Goal: Use online tool/utility: Utilize a website feature to perform a specific function

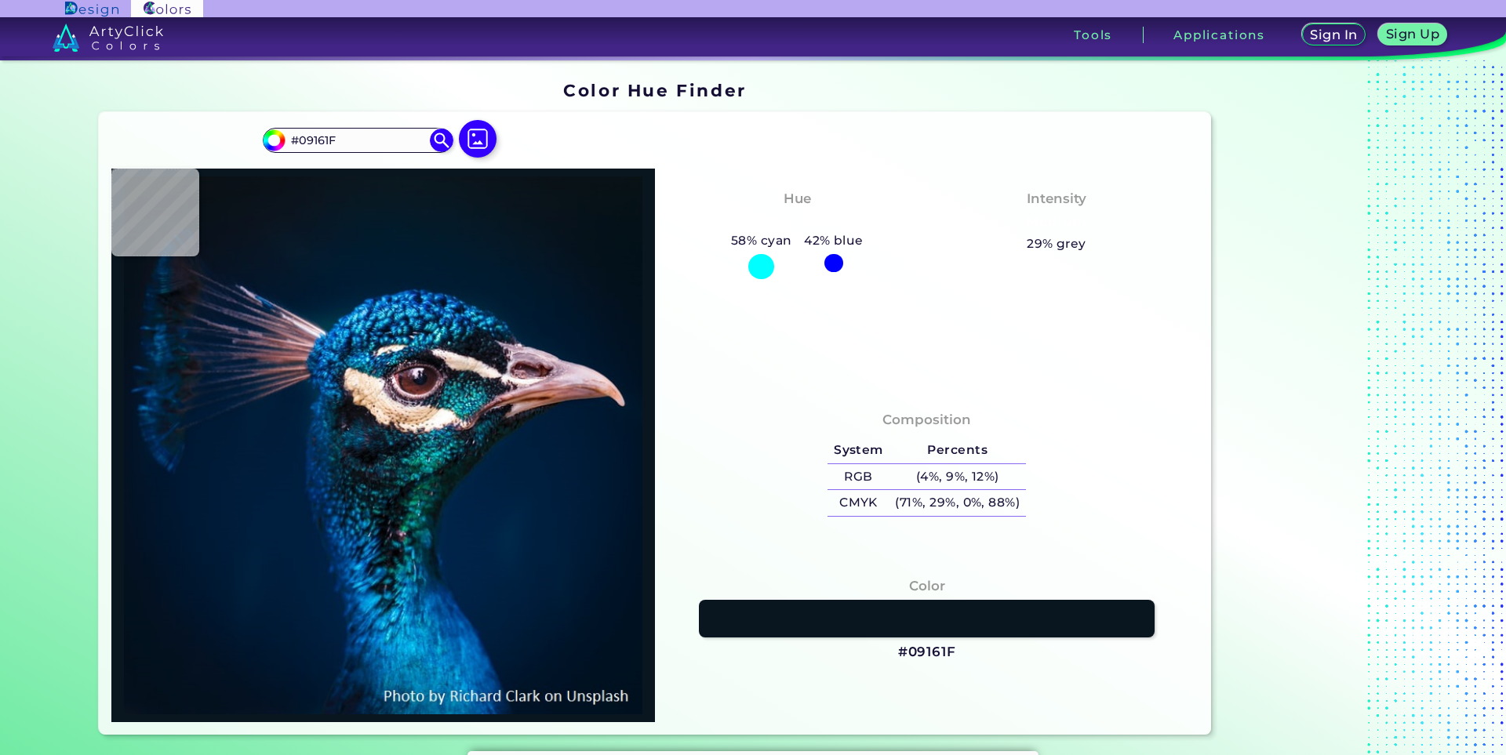
type input "#021327"
type input "#031225"
type input "#04121f"
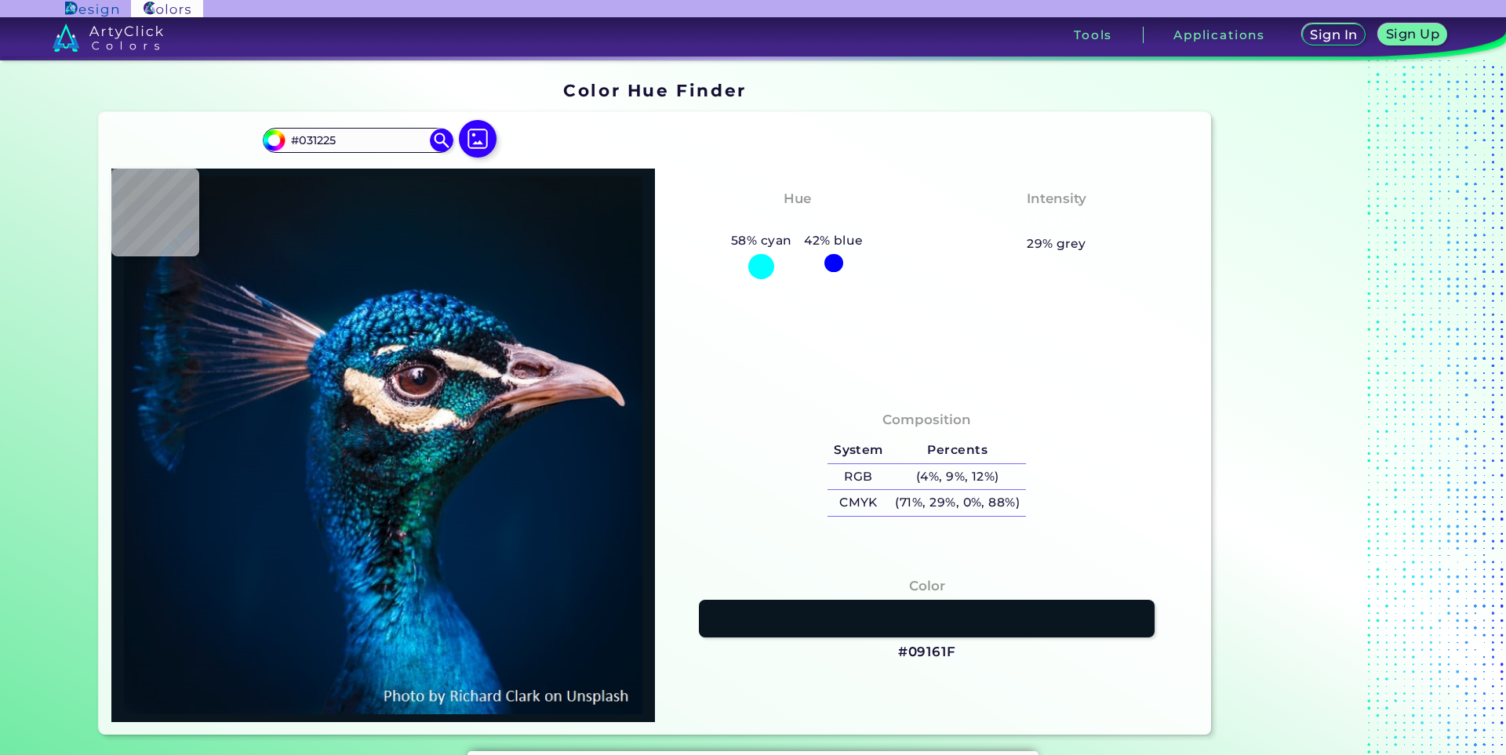
type input "#04121F"
type input "#04121e"
type input "#04121E"
type input "#05121b"
type input "#05121B"
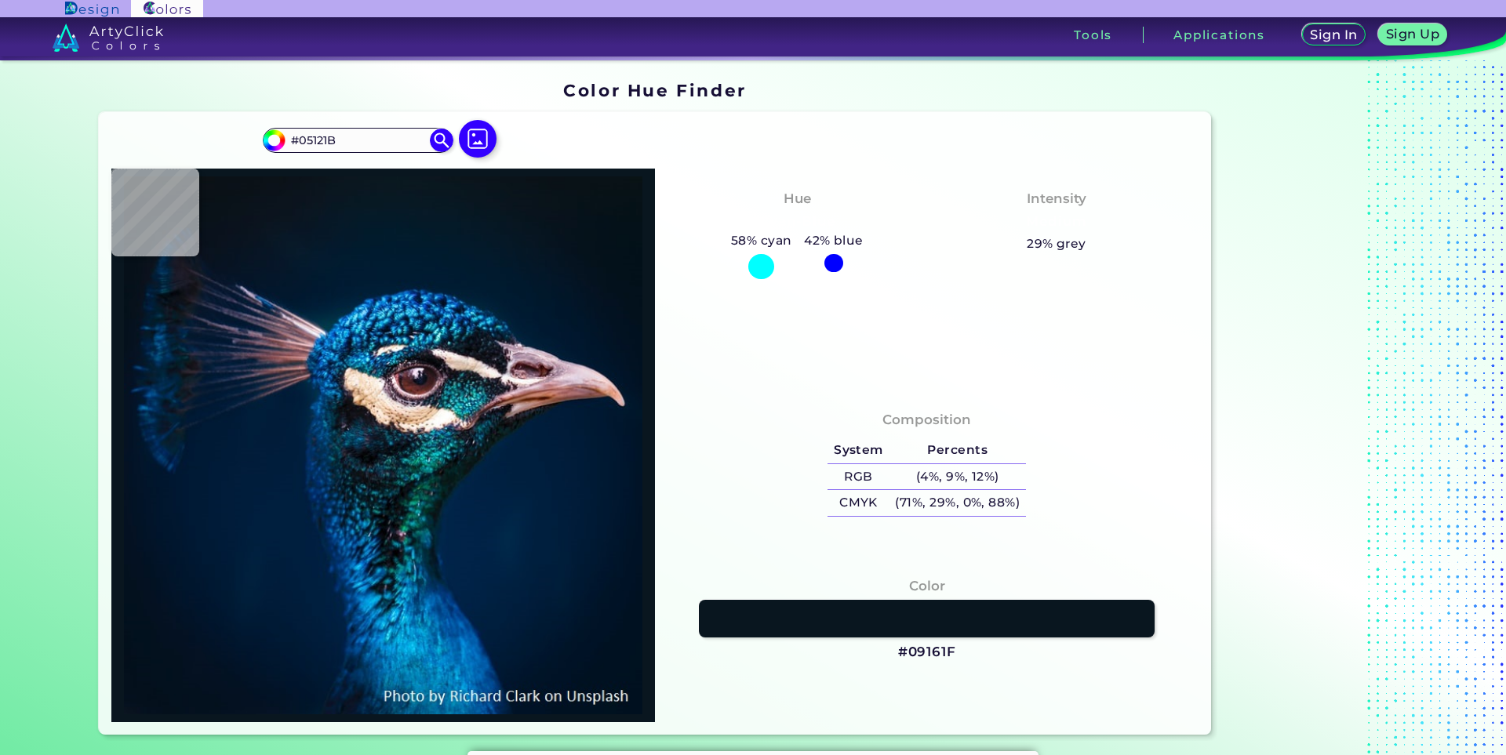
type input "#03111a"
type input "#03111A"
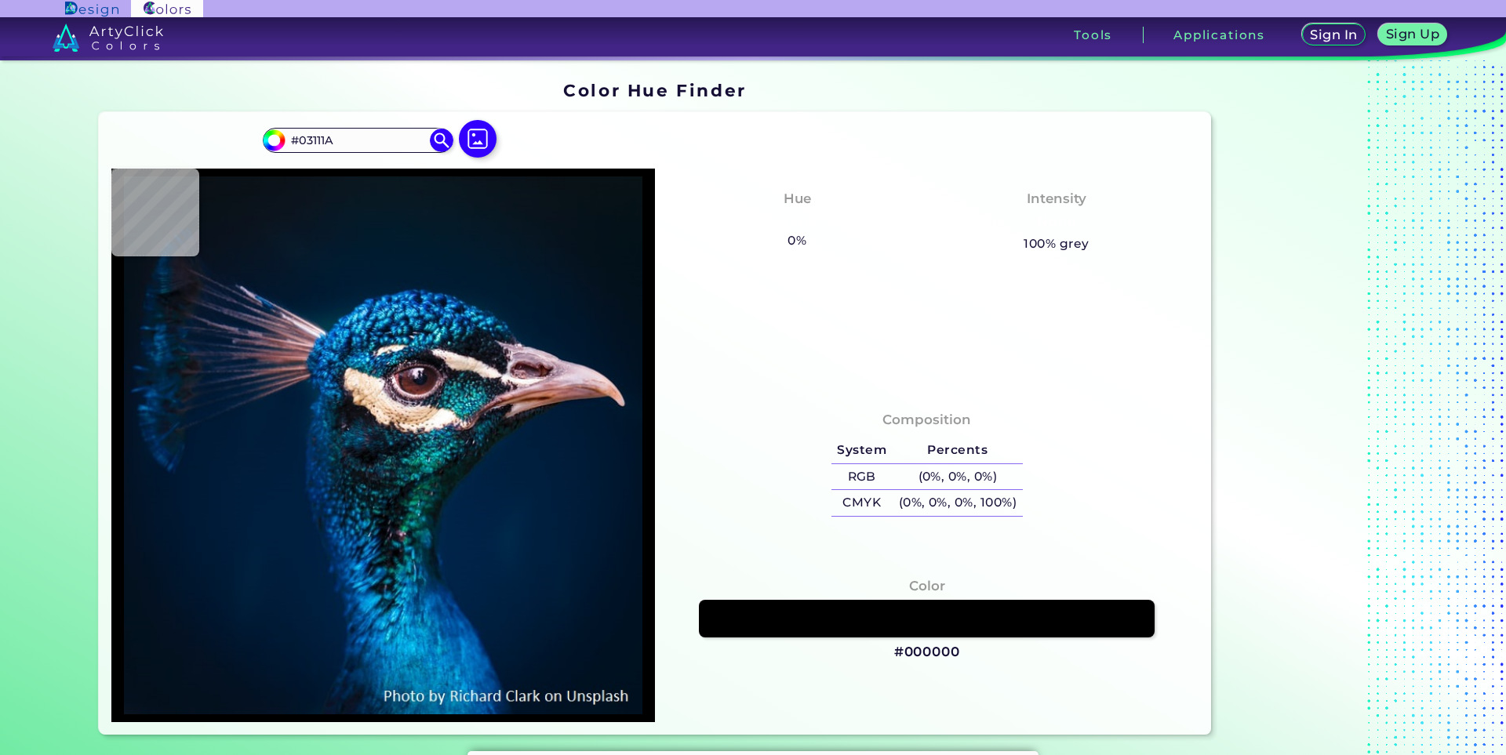
type input "#000000"
click at [696, 239] on div "Hue None 0% 38% blue" at bounding box center [797, 220] width 260 height 79
type input "#061117"
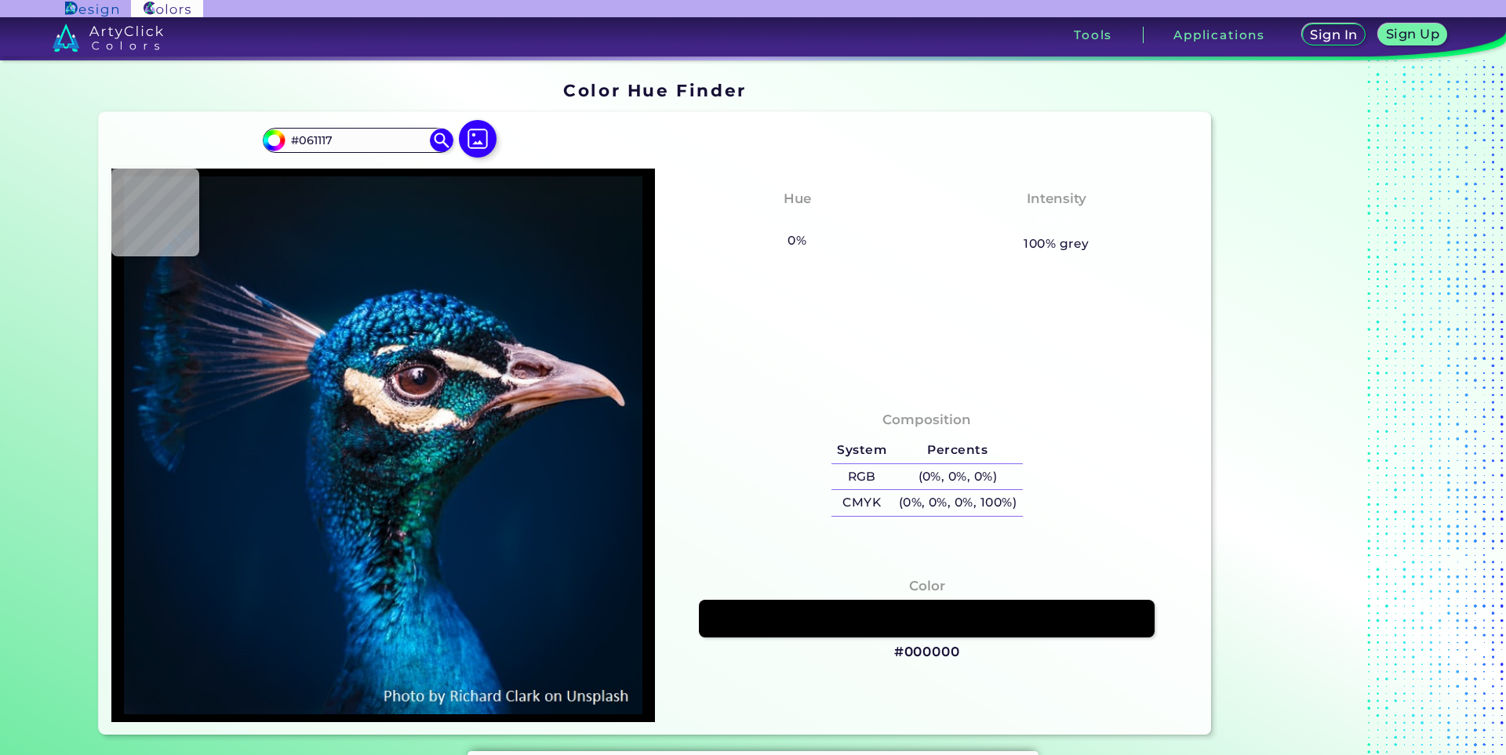
type input "#0a131a"
type input "#0A131A"
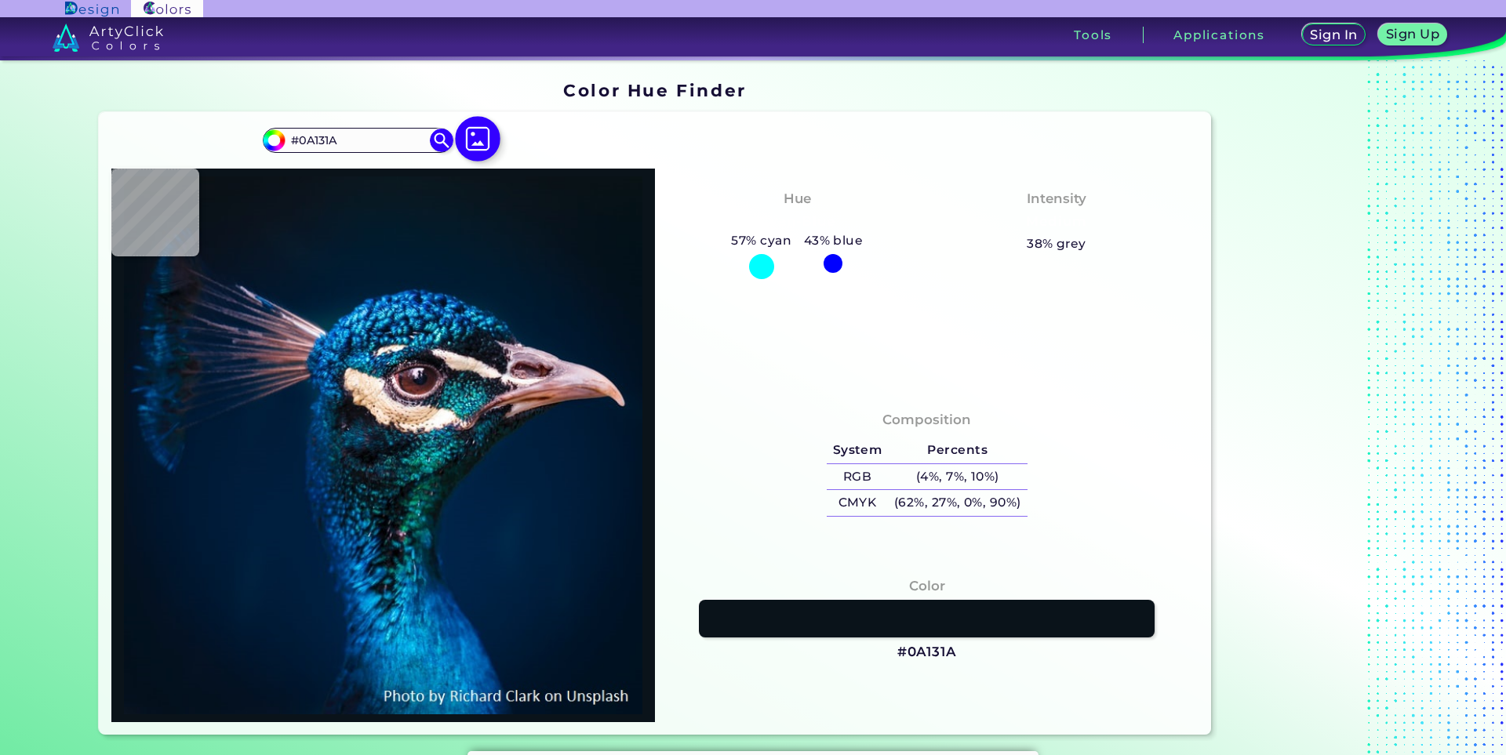
click at [473, 133] on img at bounding box center [477, 139] width 45 height 45
click at [0, 0] on input "file" at bounding box center [0, 0] width 0 height 0
type input "#08151d"
type input "#08151D"
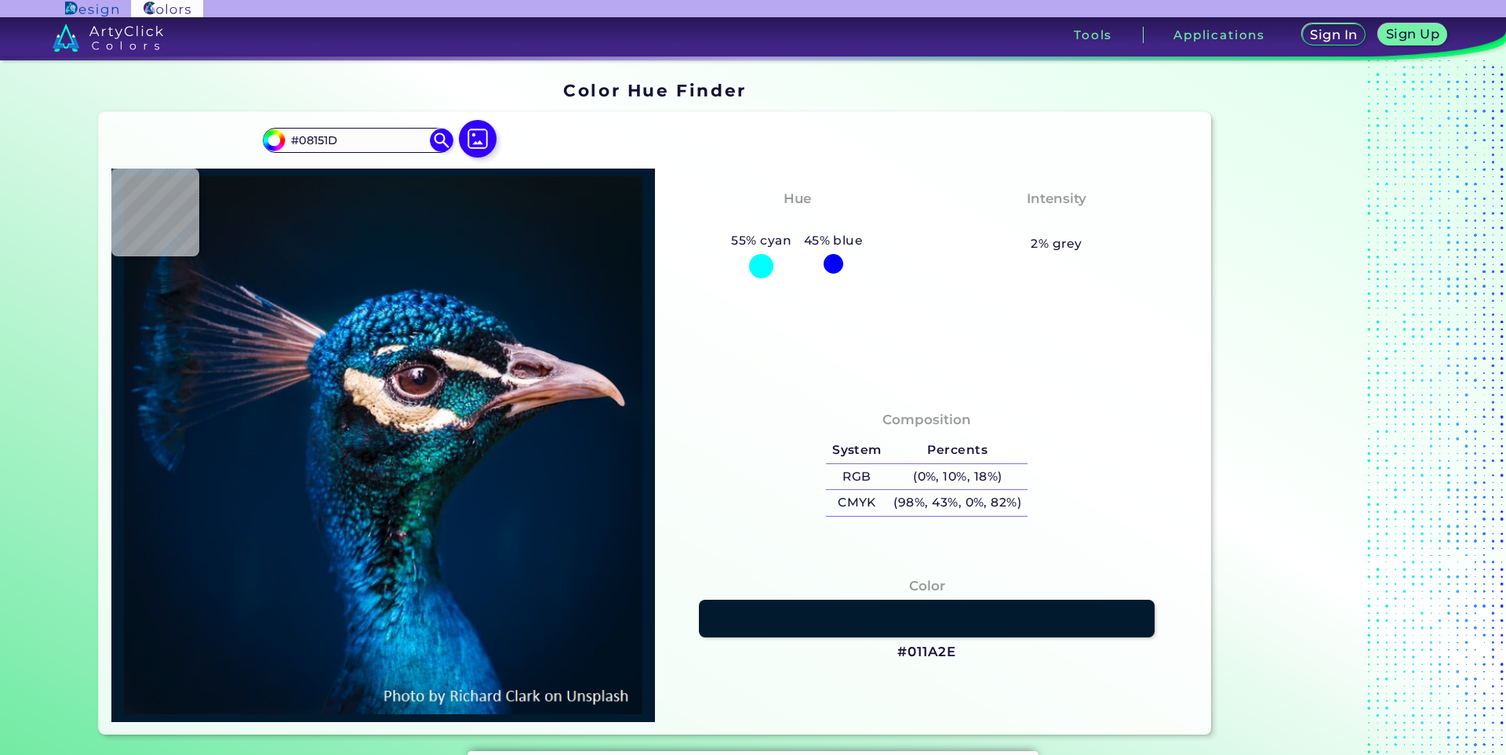
type input "#011a2e"
type input "#011A2E"
type input "#0d81c0"
type input "#0D81C0"
type input "#026690"
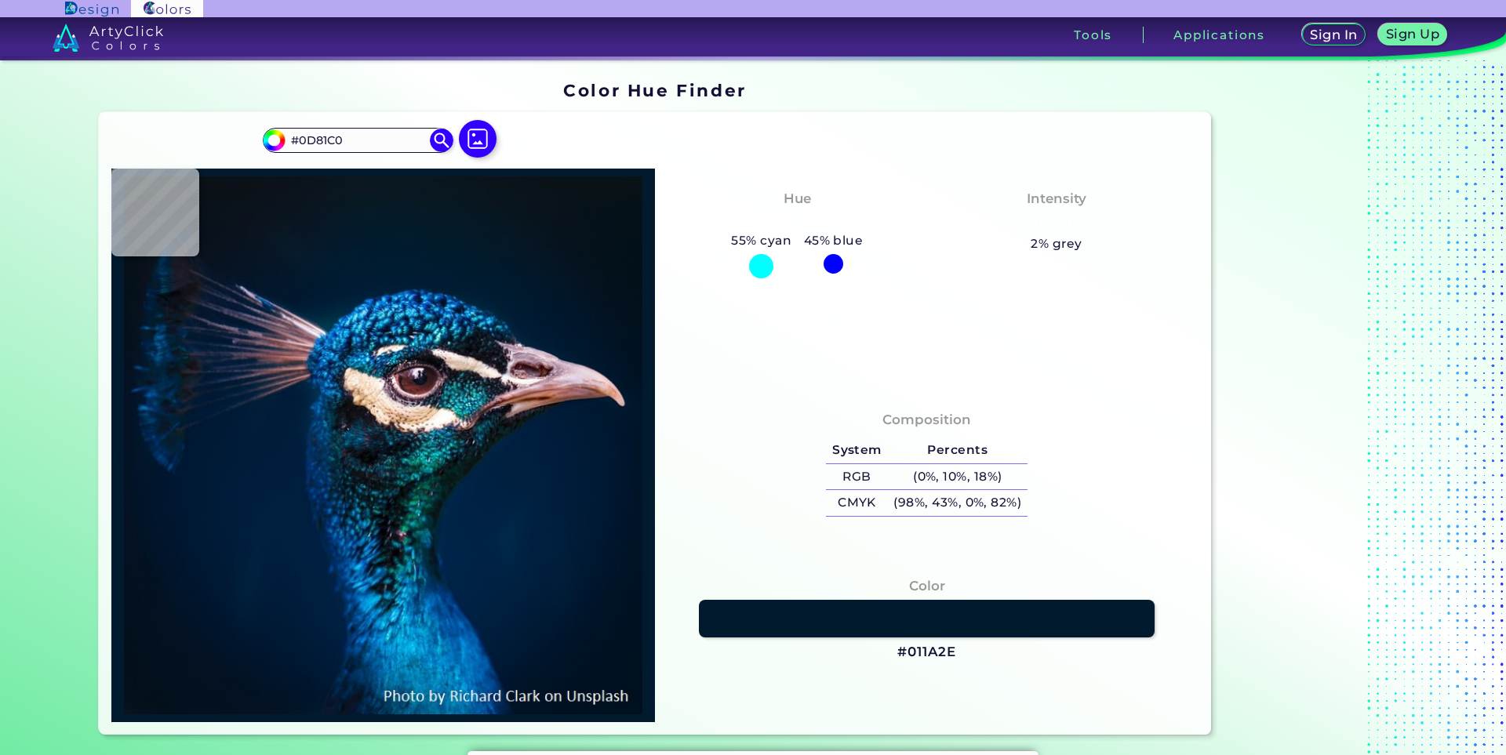
type input "#026690"
type input "#00336b"
type input "#00336B"
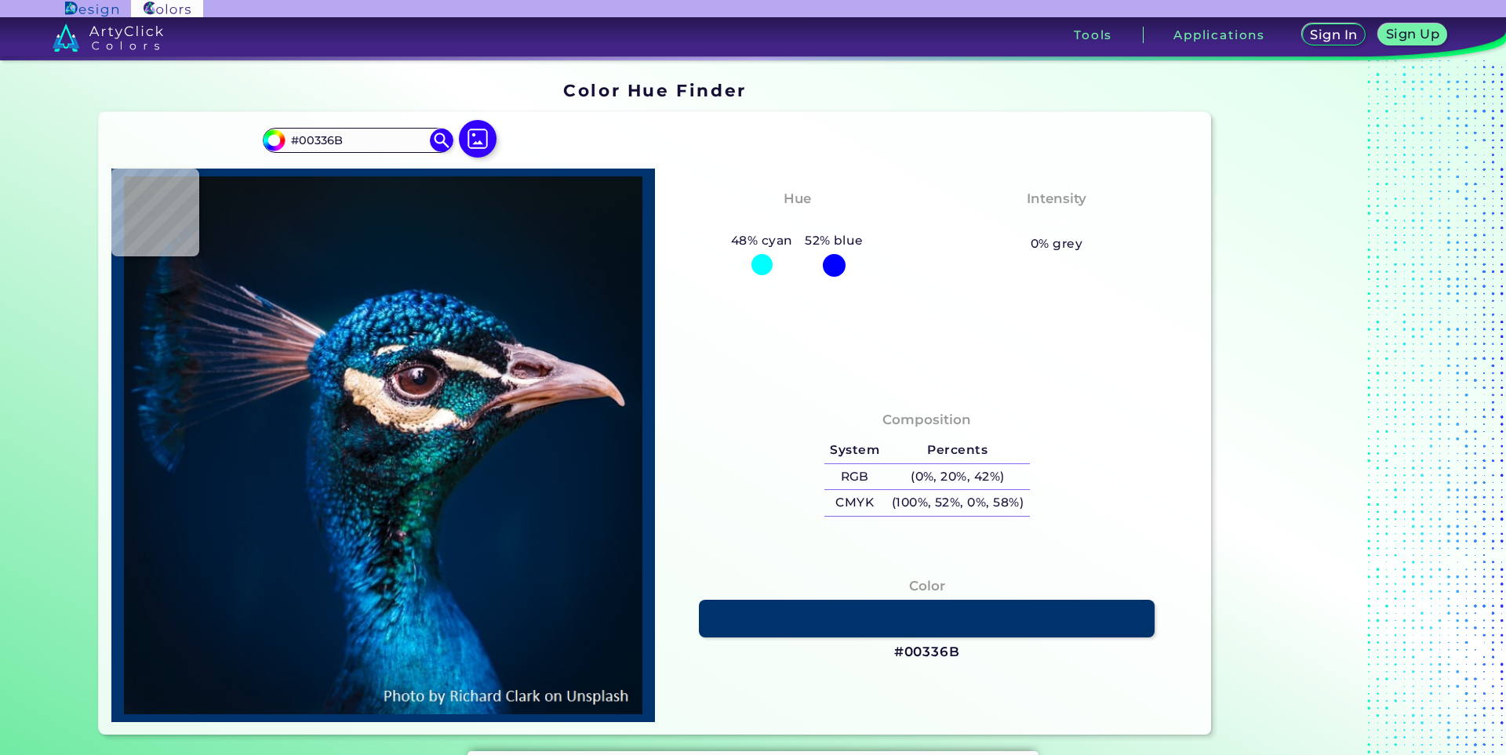
type input "#003f6d"
type input "#003F6D"
type input "#0968a6"
type input "#0968A6"
type input "#001c32"
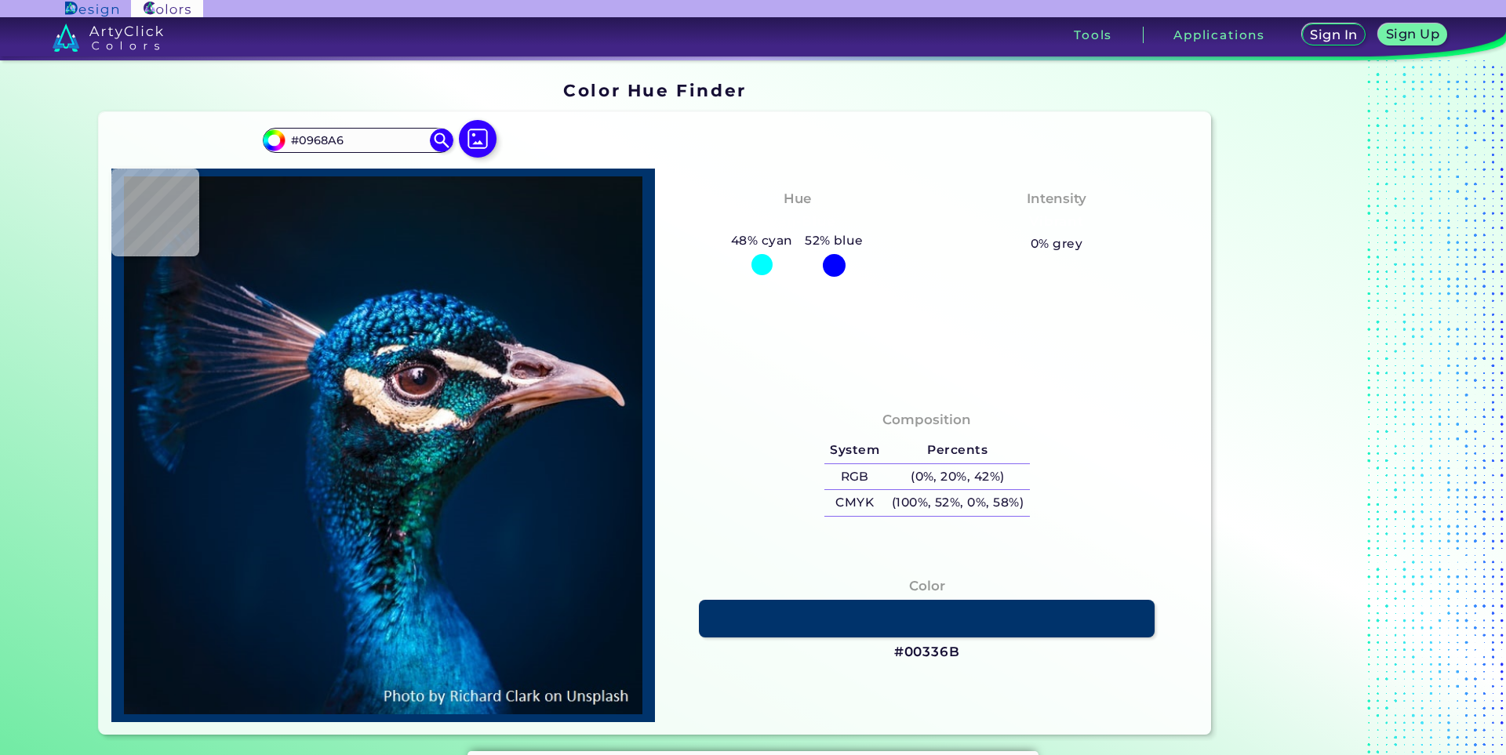
type input "#001C32"
type input "#011a2e"
type input "#011A2E"
type input "#051927"
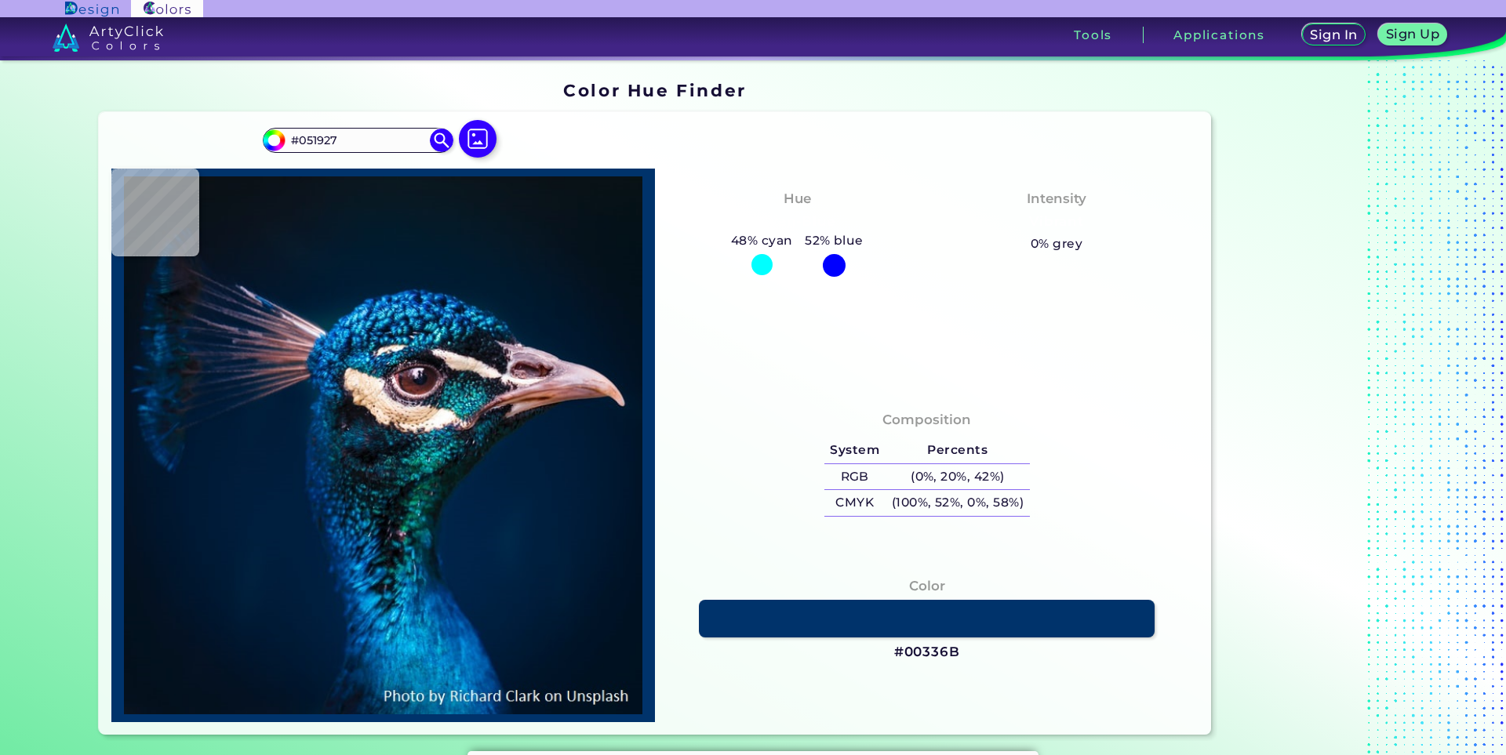
type input "#09161f"
type input "#09161F"
type input "#0c151c"
type input "#0C151C"
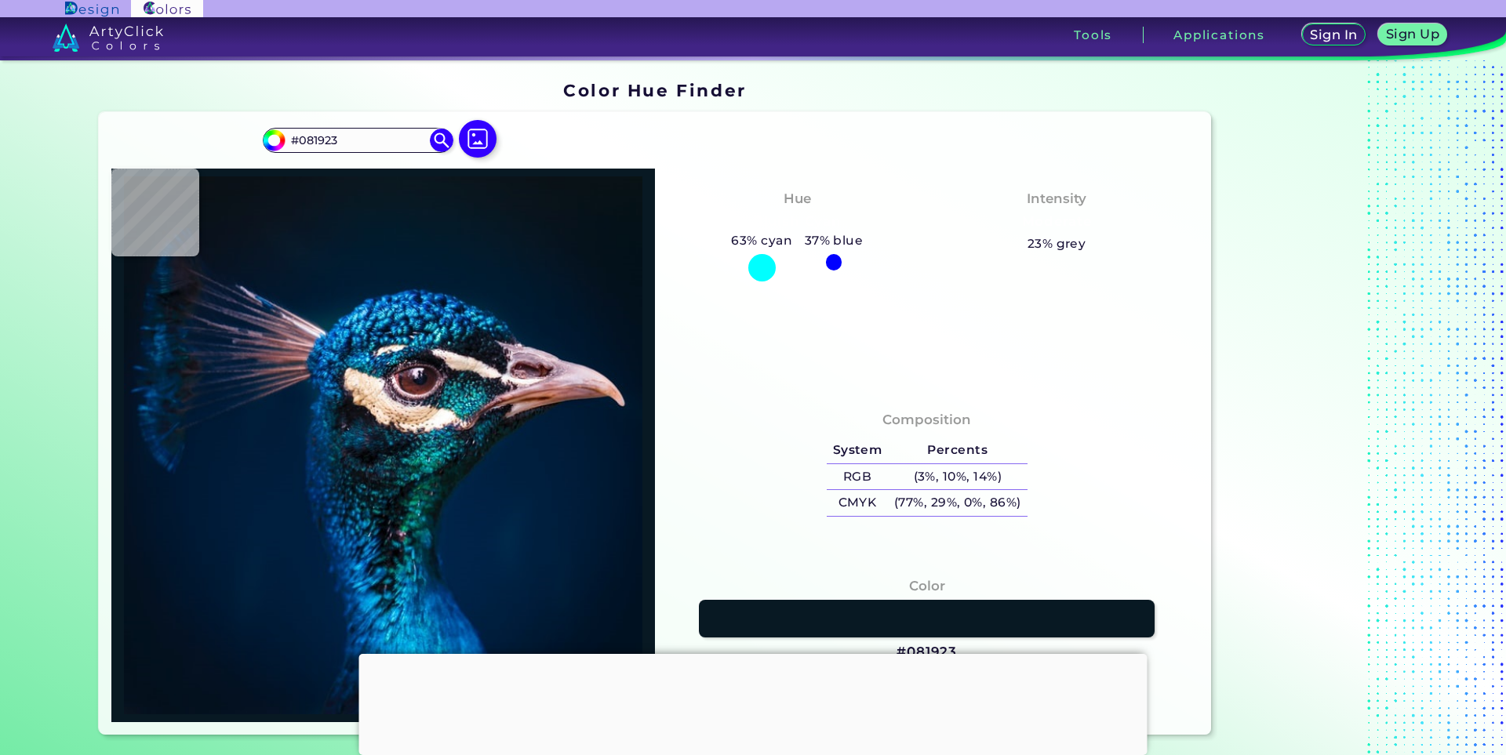
drag, startPoint x: 0, startPoint y: 0, endPoint x: 478, endPoint y: 136, distance: 496.5
click at [478, 136] on img at bounding box center [477, 139] width 45 height 45
click at [0, 0] on input "file" at bounding box center [0, 0] width 0 height 0
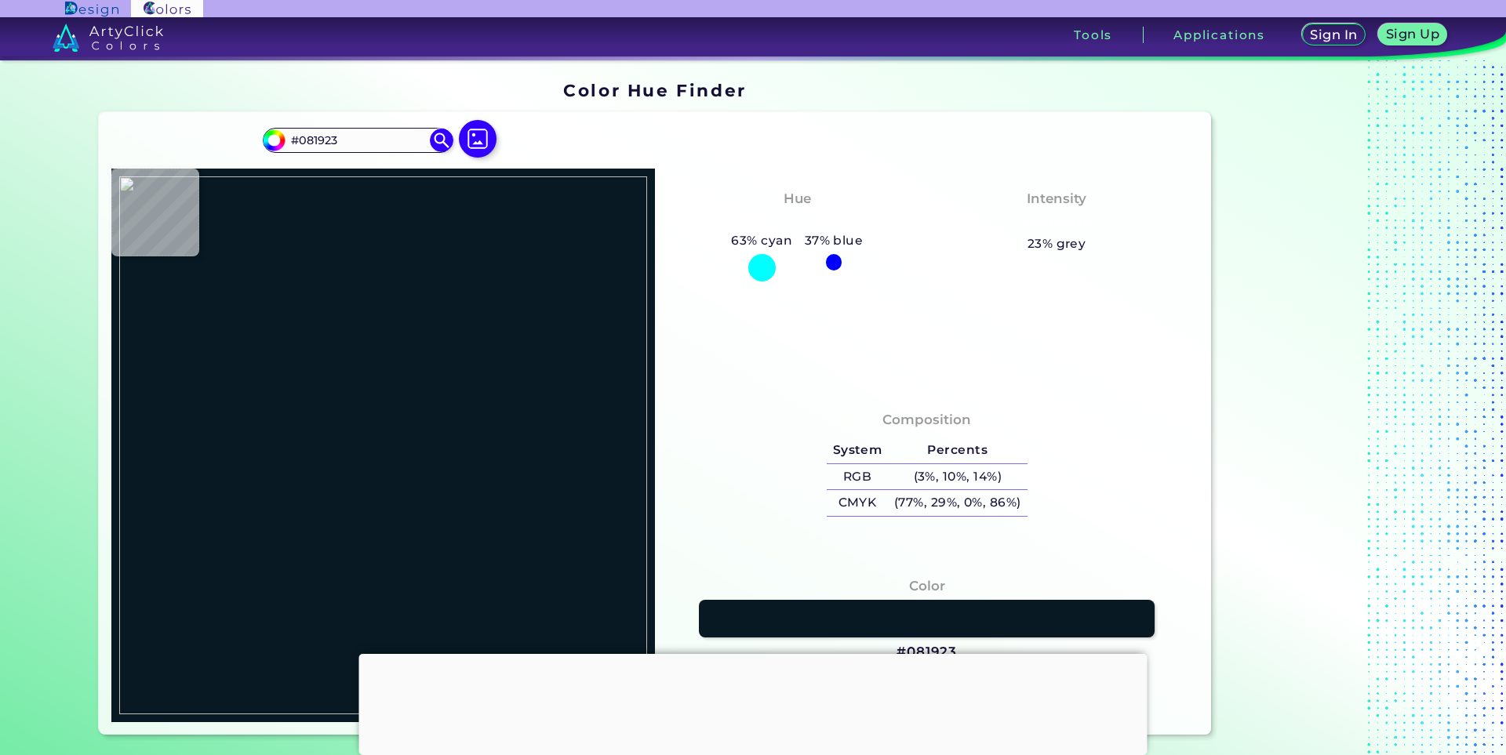
click at [753, 654] on div at bounding box center [753, 654] width 788 height 0
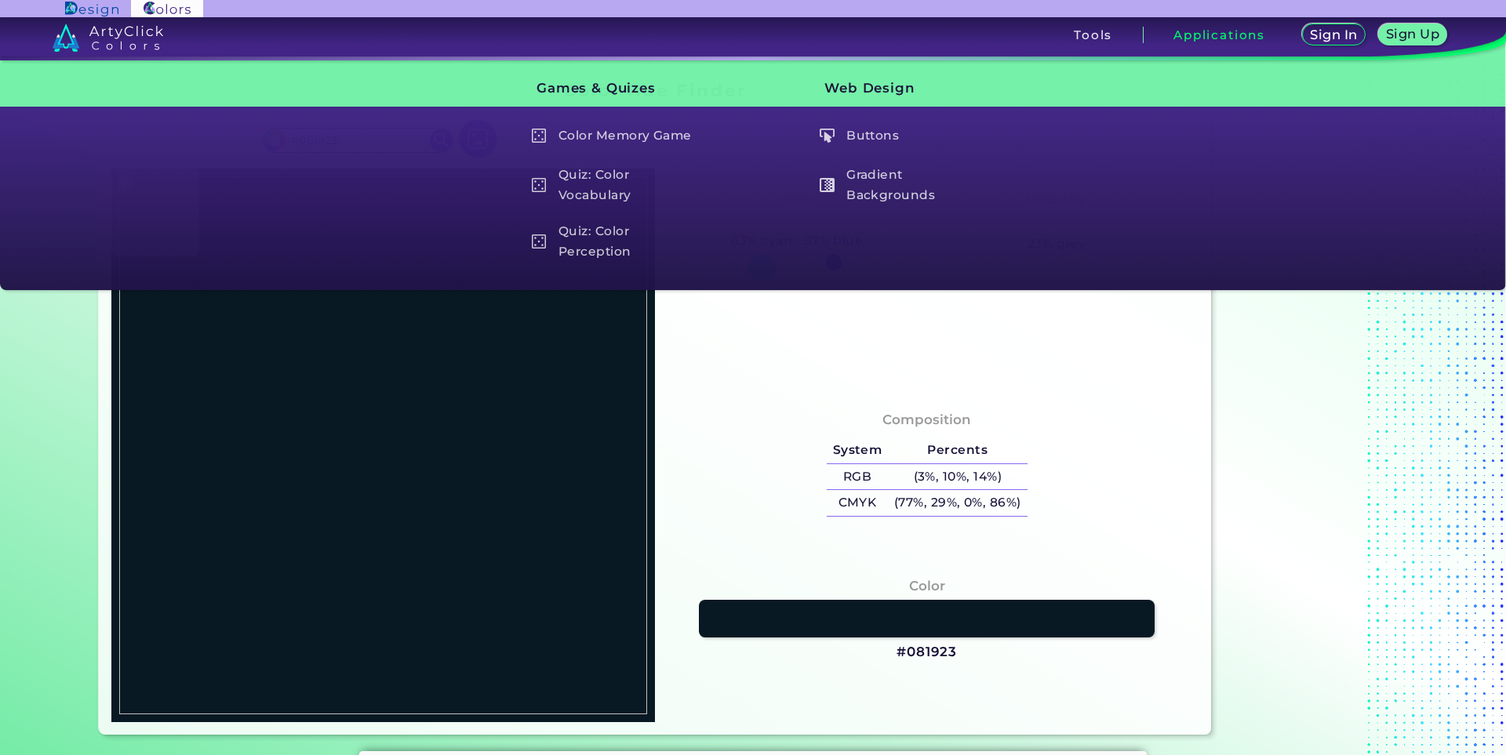
type input "#2b1115"
type input "#2B1115"
type input "#2a1215"
type input "#2A1215"
type input "#271014"
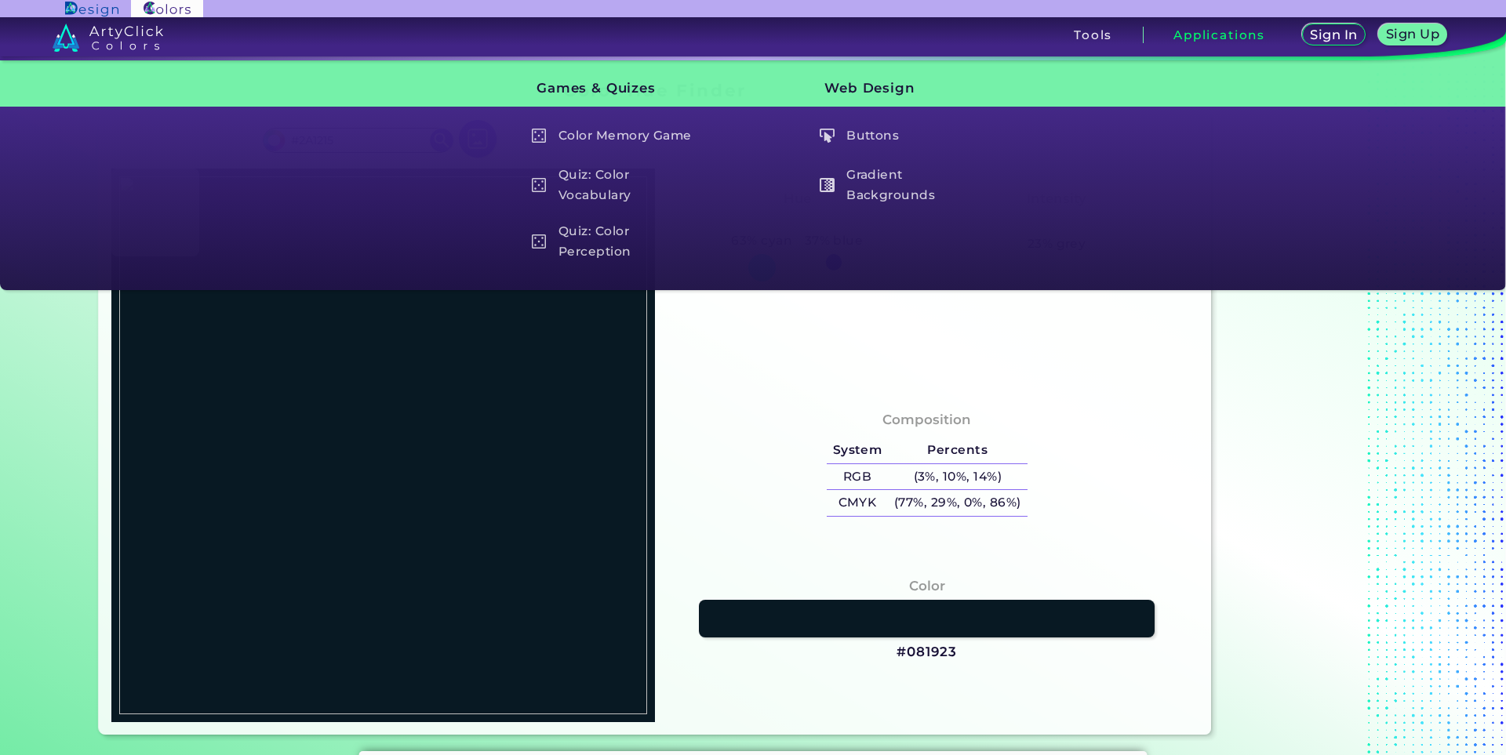
type input "#271014"
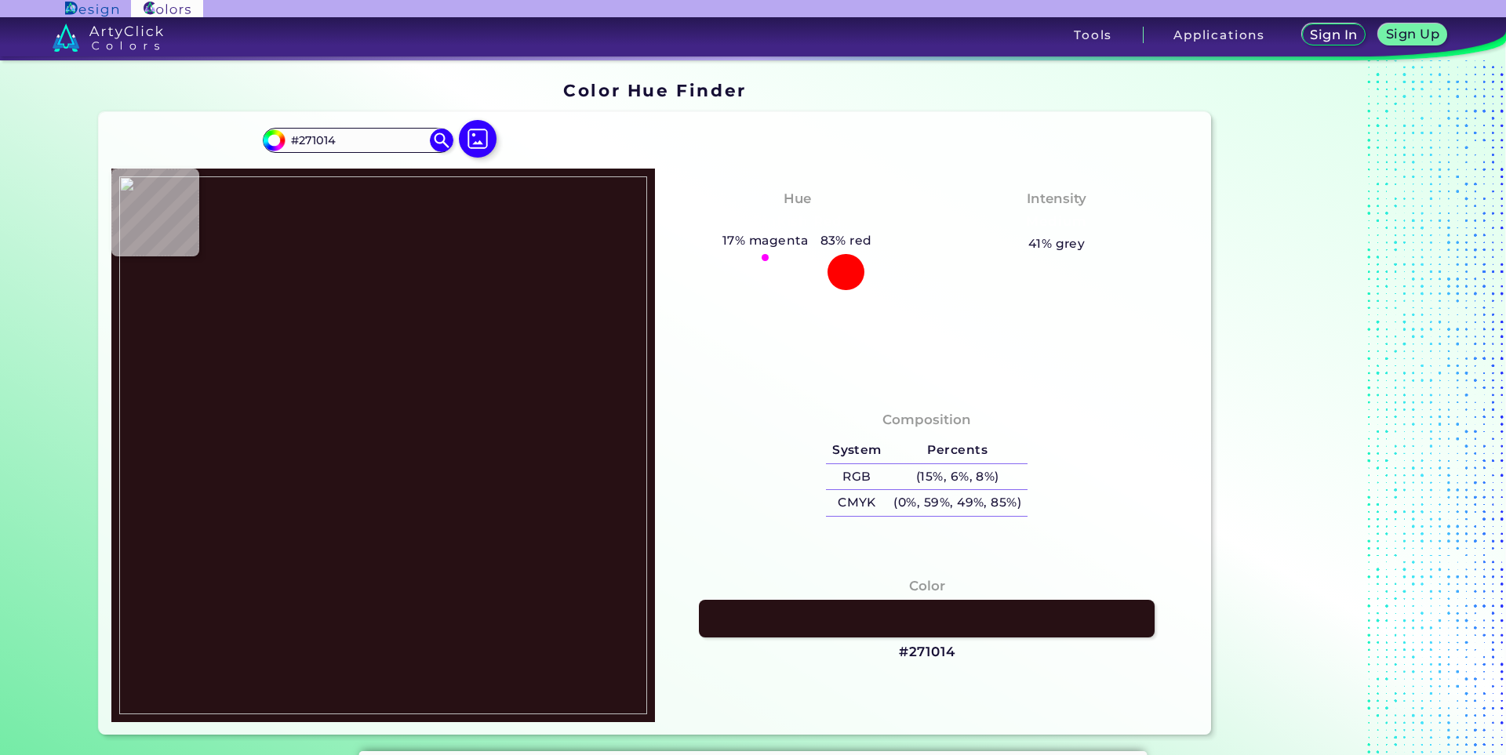
type input "#291014"
type input "#331617"
type input "#1c0404"
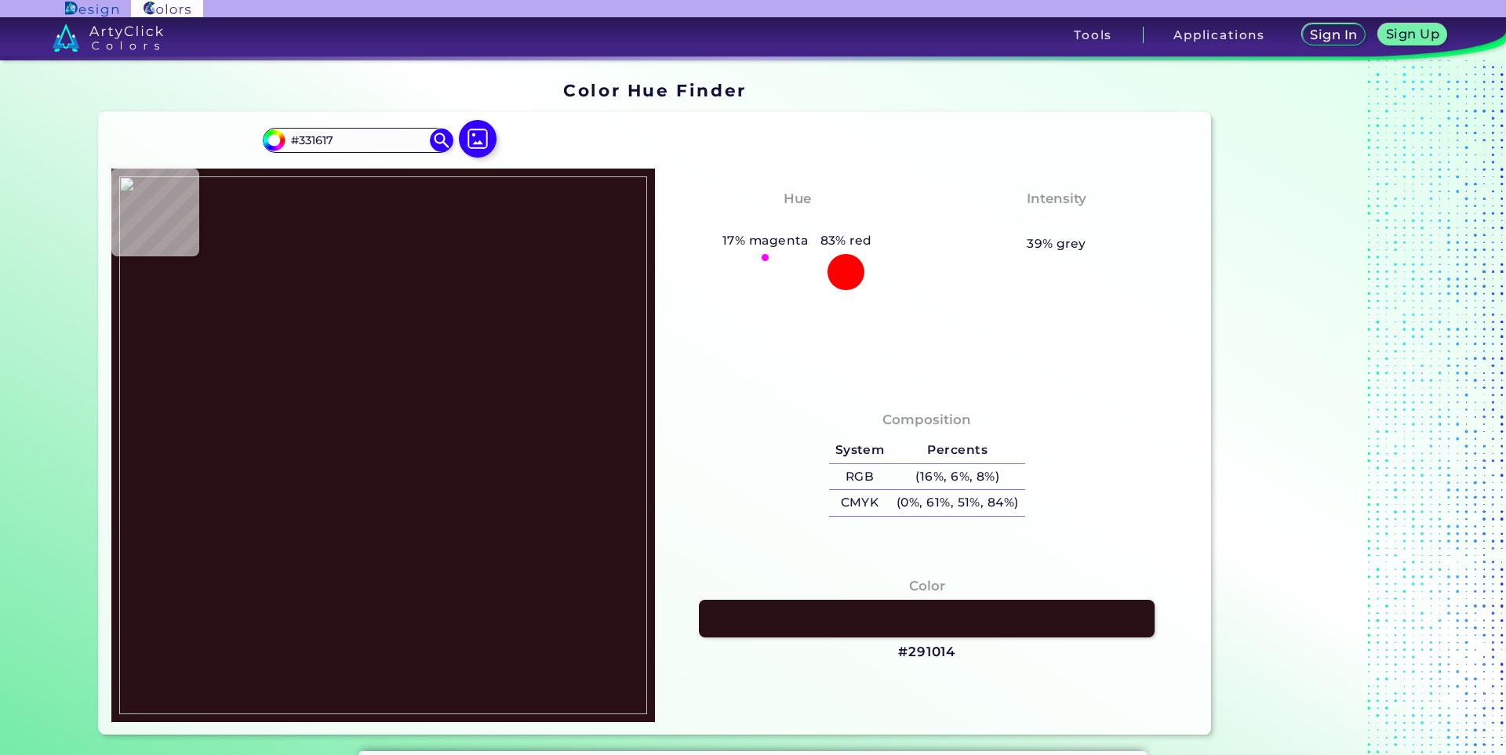
type input "#1C0404"
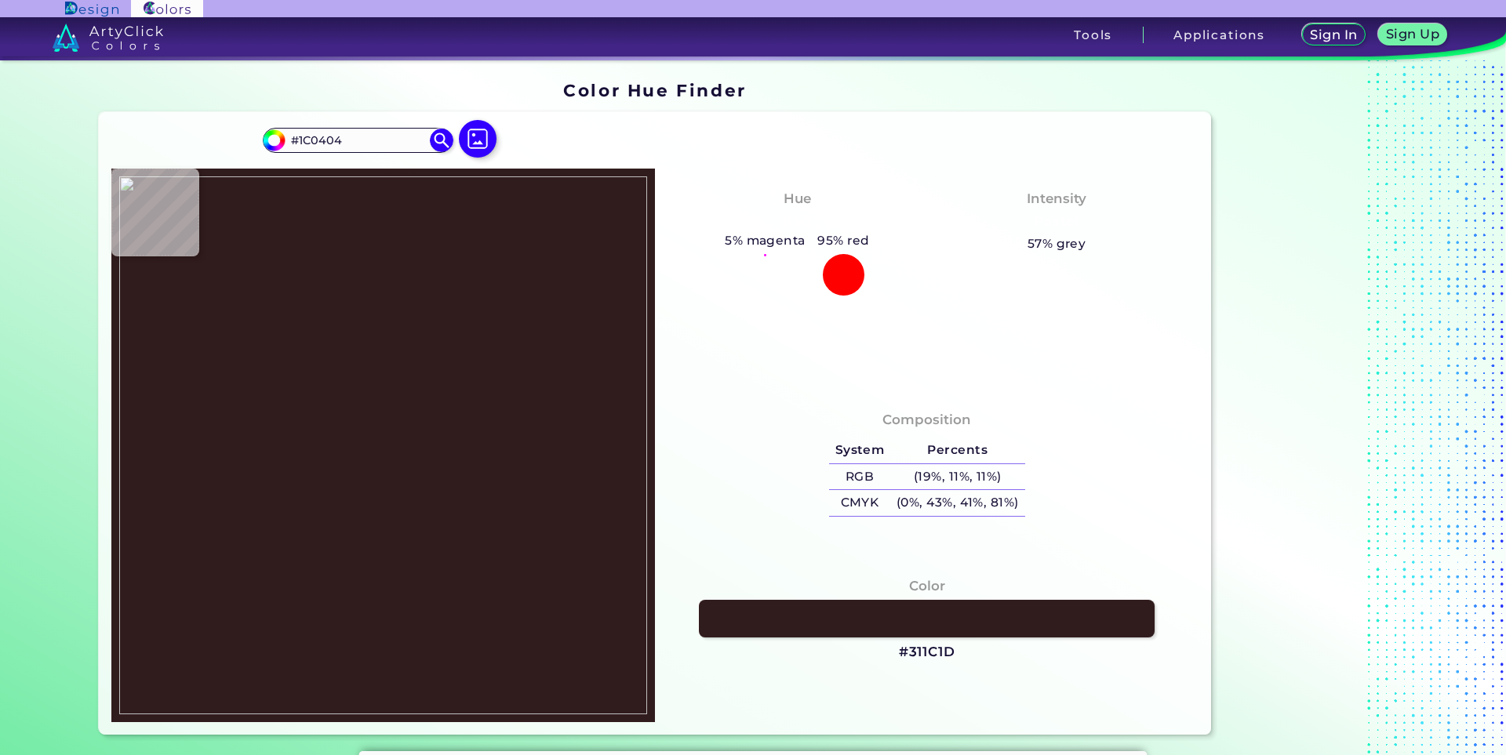
type input "#311c1d"
type input "#311C1D"
type input "#311c1c"
type input "#311C1C"
type input "#321d1e"
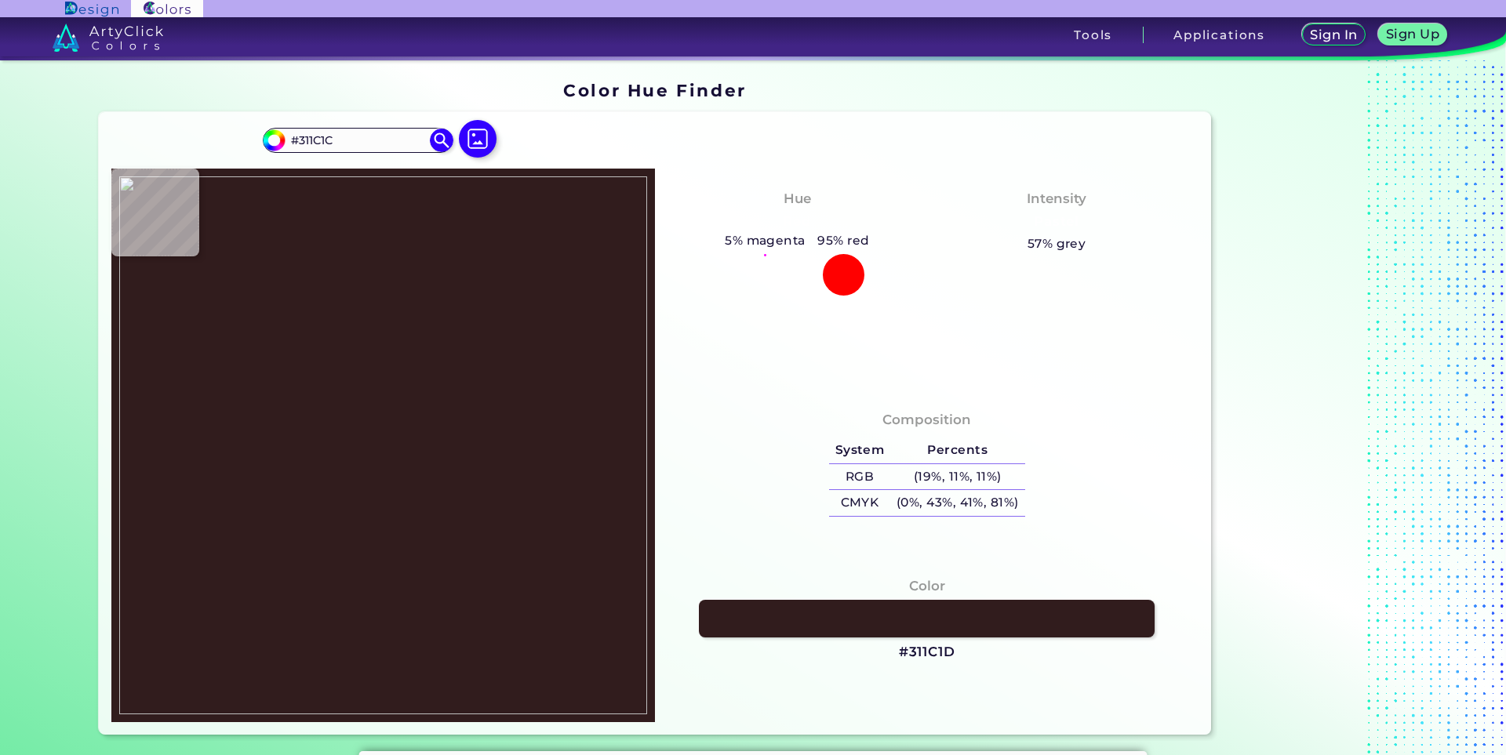
type input "#321D1E"
type input "#311d1e"
type input "#311D1E"
type input "#110202"
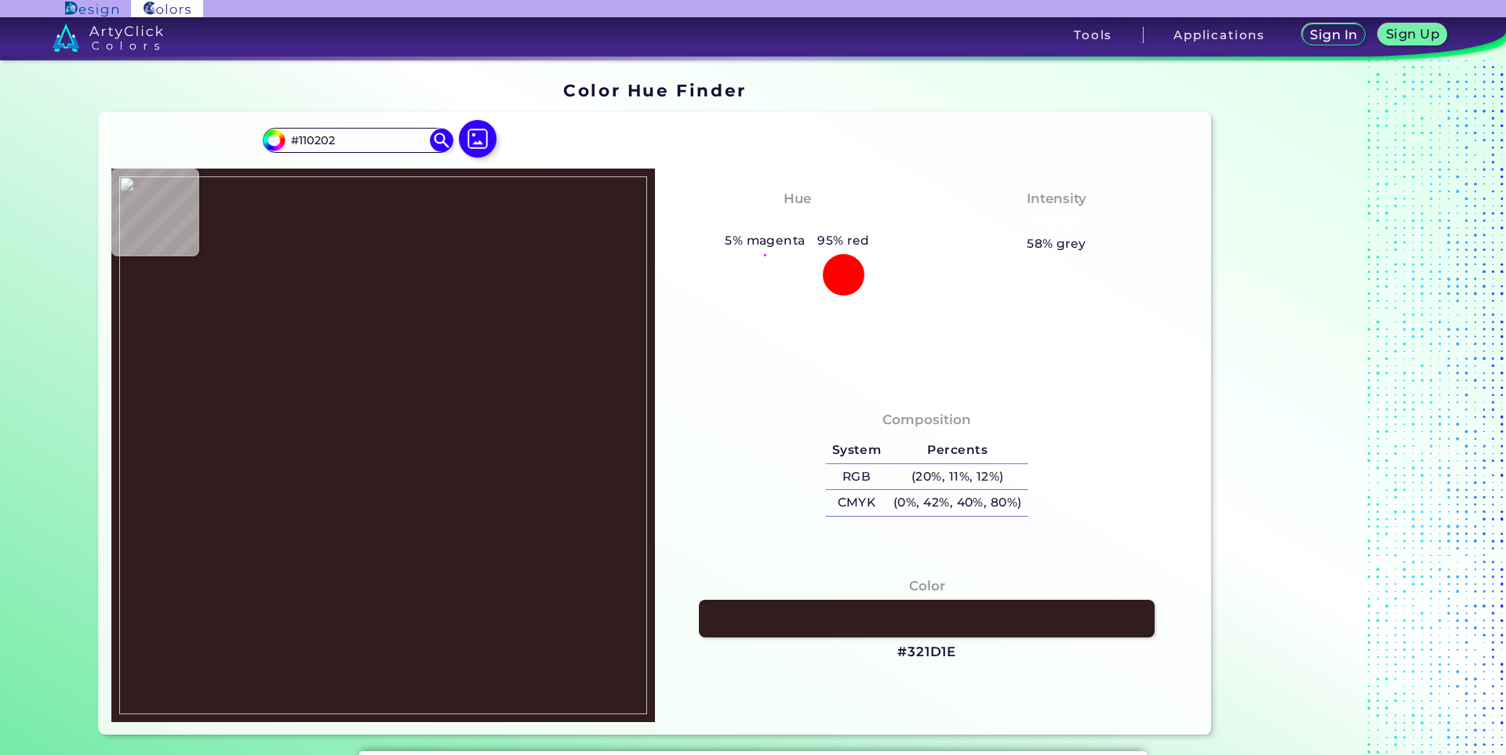
type input "#110302"
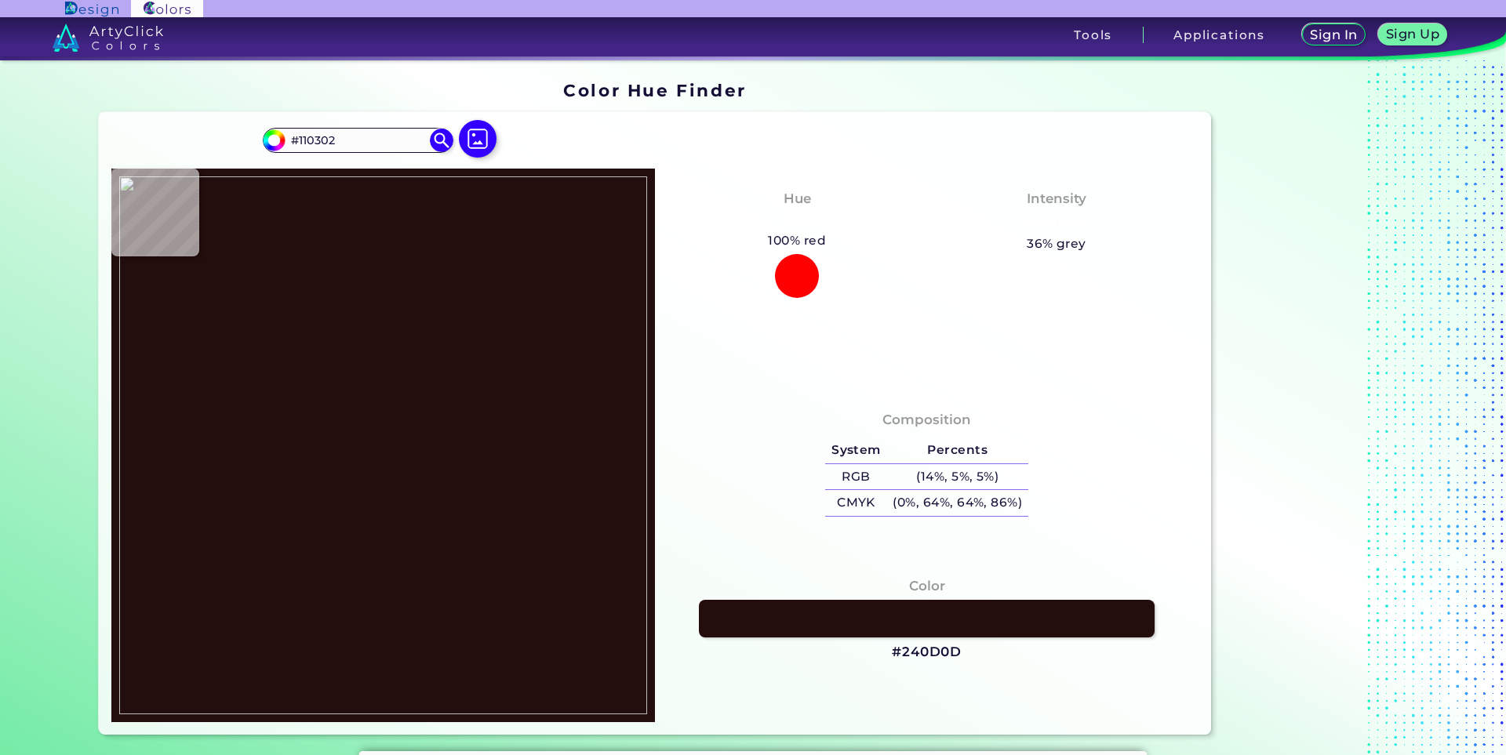
type input "#240d0d"
type input "#240D0D"
type input "#3d2827"
type input "#3D2827"
type input "#3d2828"
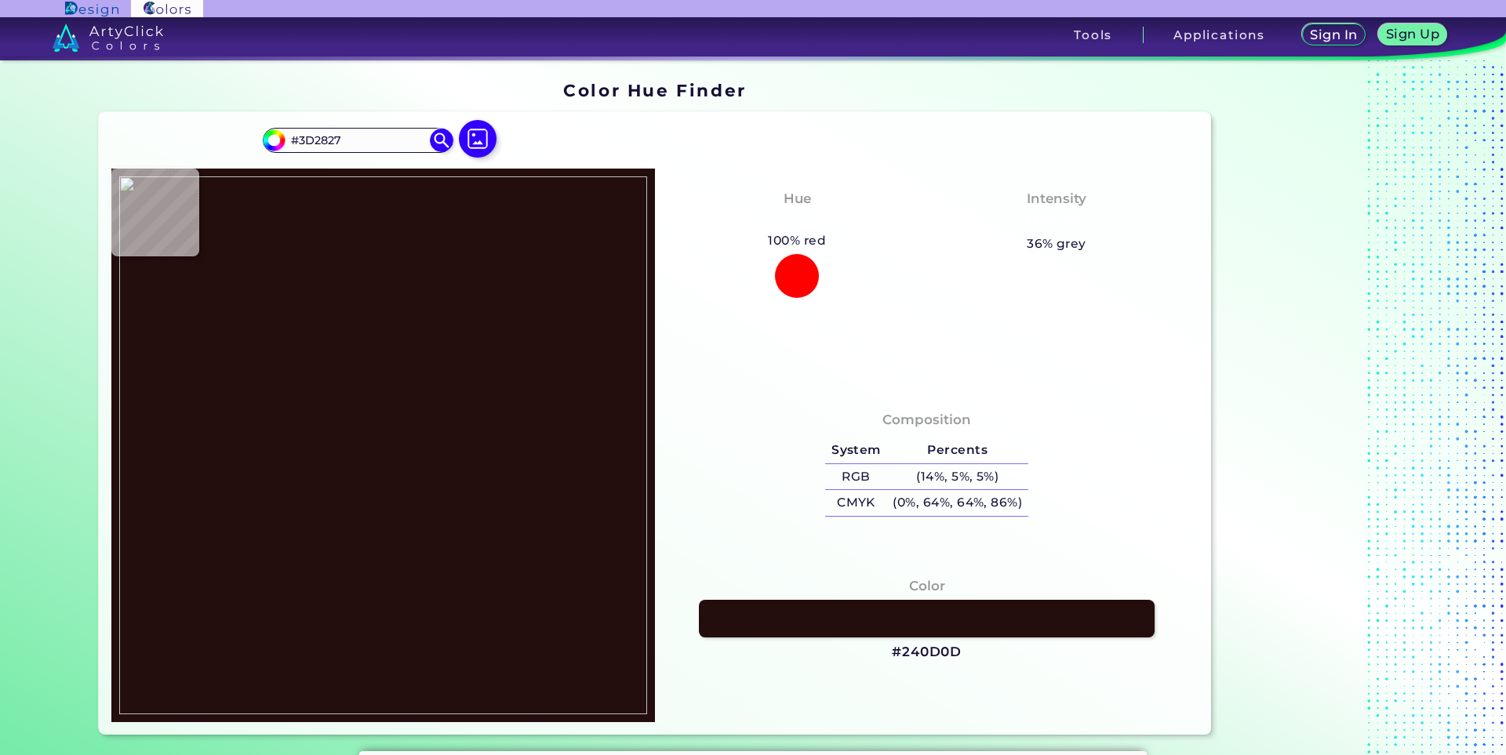
type input "#3D2828"
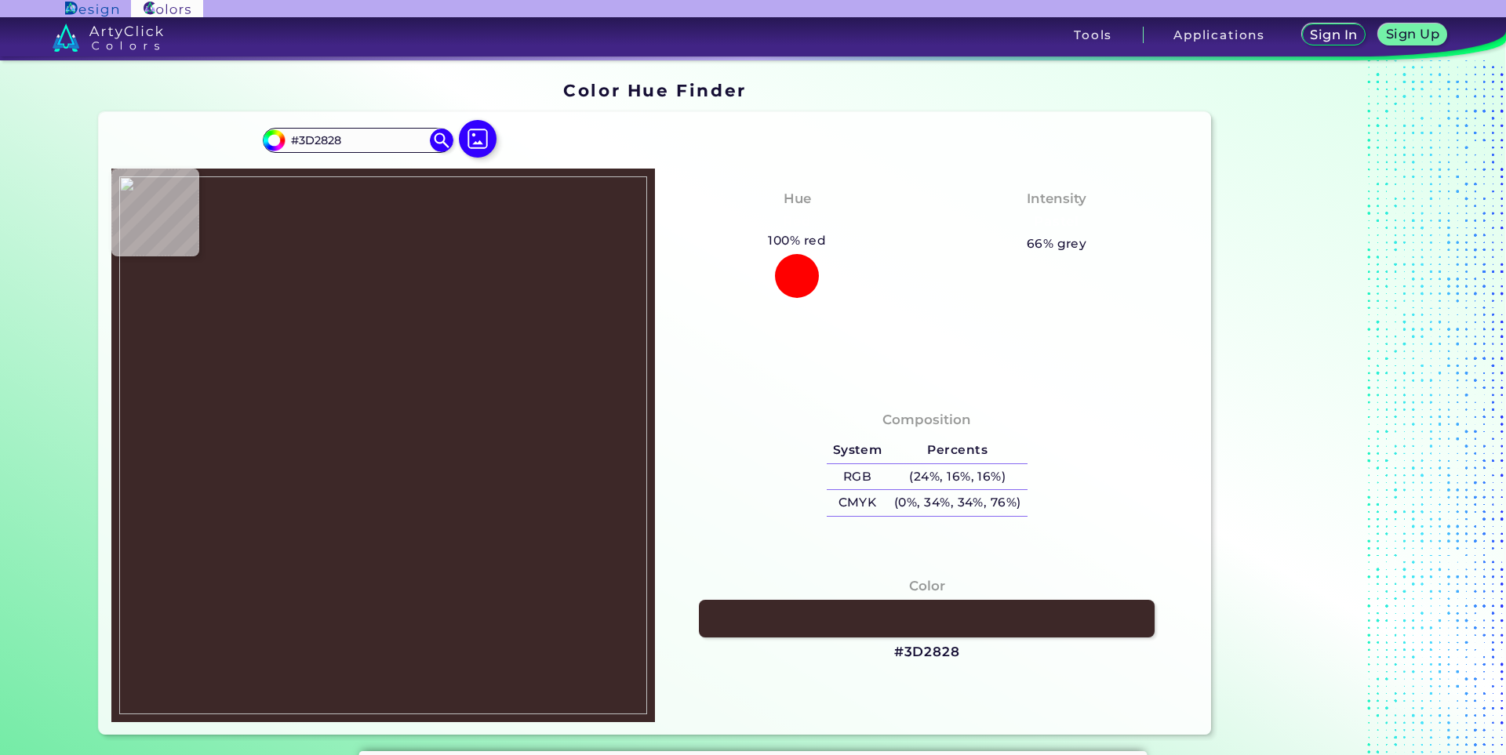
type input "#3e2828"
type input "#3E2828"
type input "#3d2828"
type input "#3D2828"
type input "#3e2929"
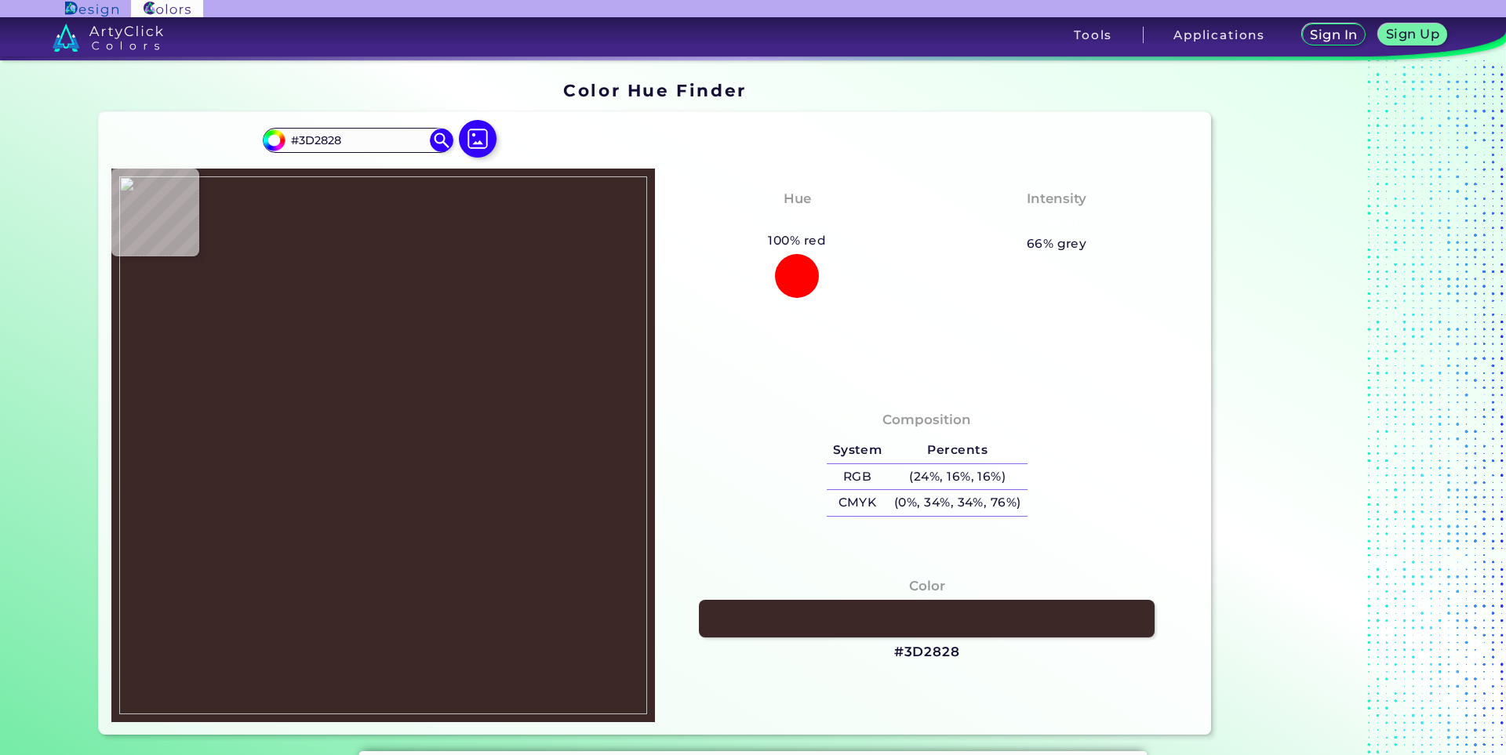
type input "#3E2929"
type input "#412b2b"
type input "#412B2B"
type input "#422b2d"
type input "#422B2D"
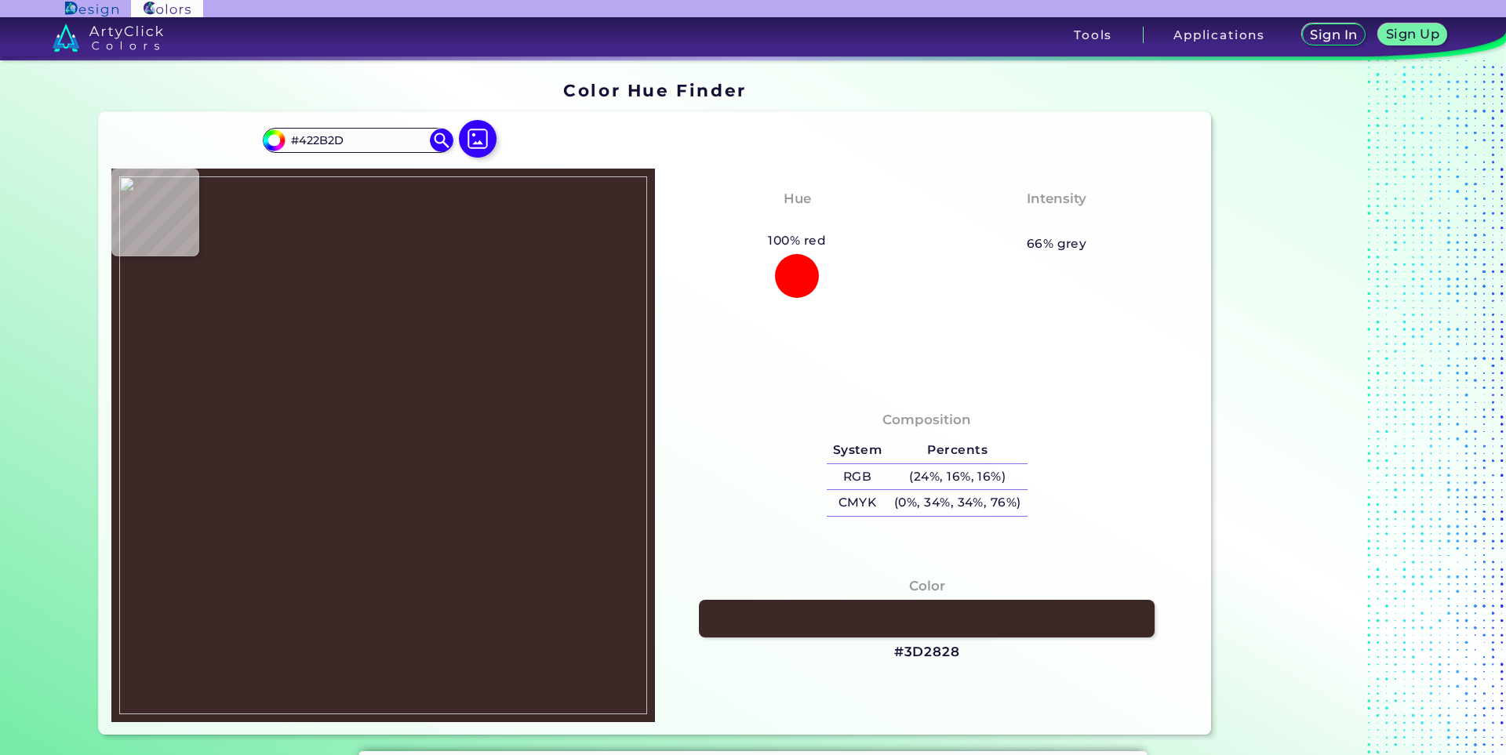
type input "#412b2d"
type input "#412B2D"
type input "#432c2d"
type input "#432C2D"
type input "#473030"
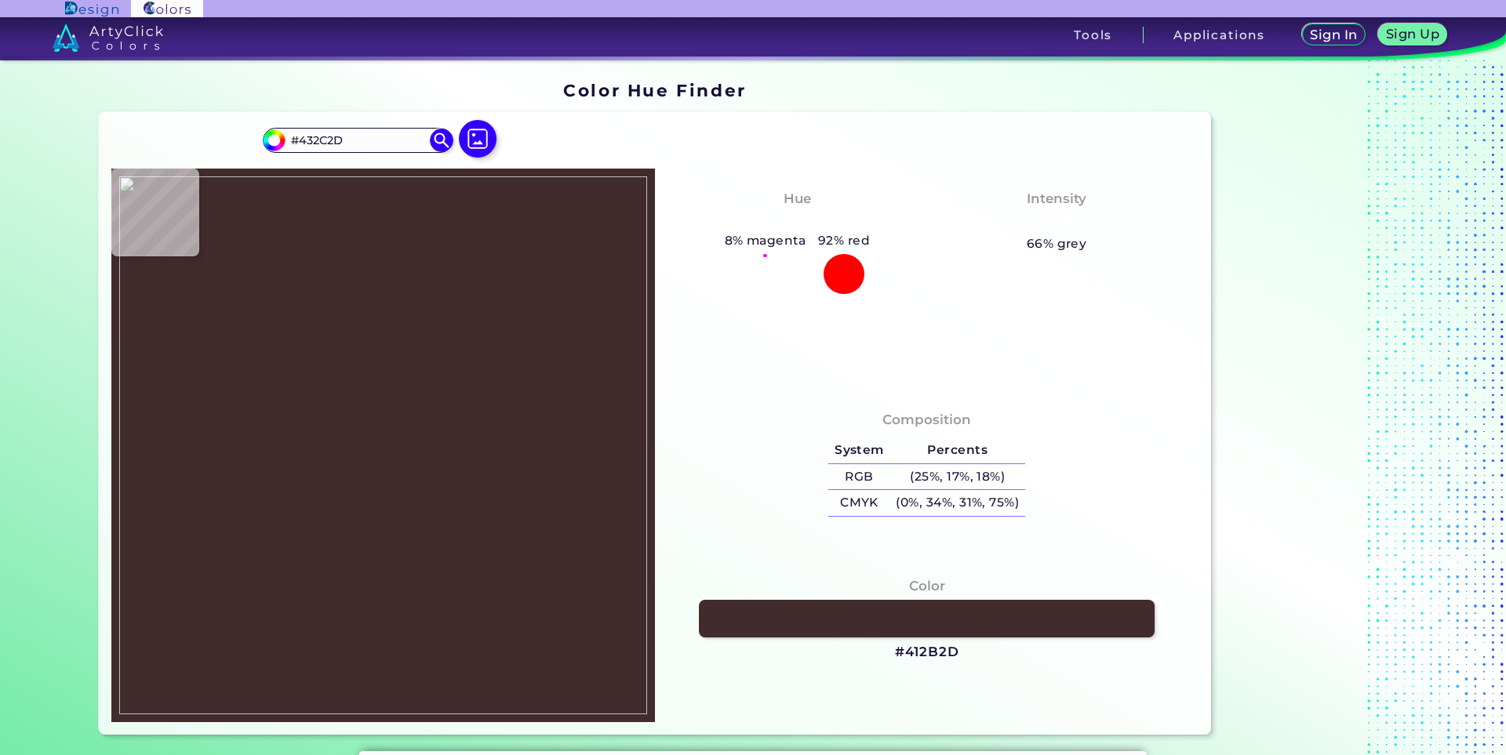
type input "#473030"
type input "#4d3233"
type input "#4D3233"
type input "#543736"
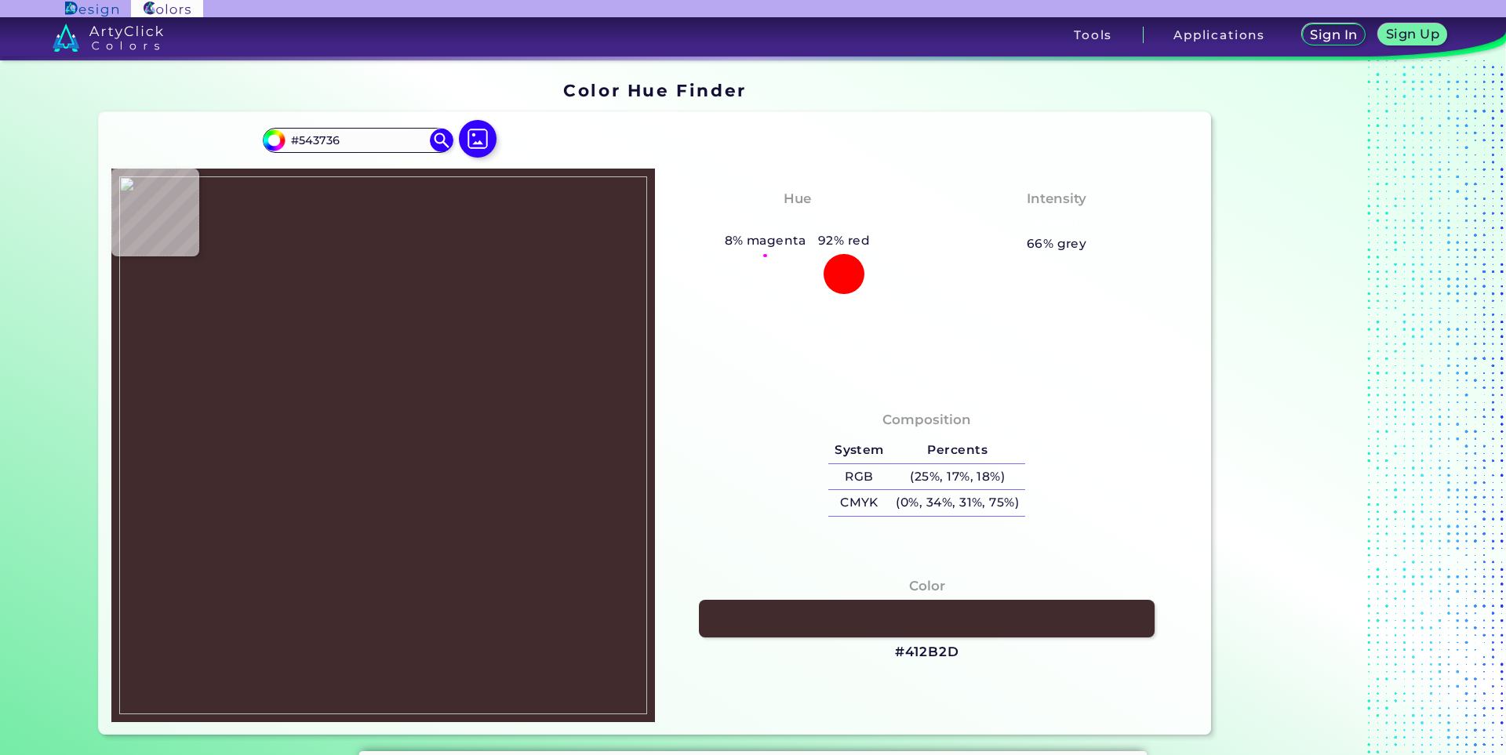
type input "#8f6163"
type input "#8F6163"
type input "#b2878a"
type input "#B2878A"
type input "#b4898c"
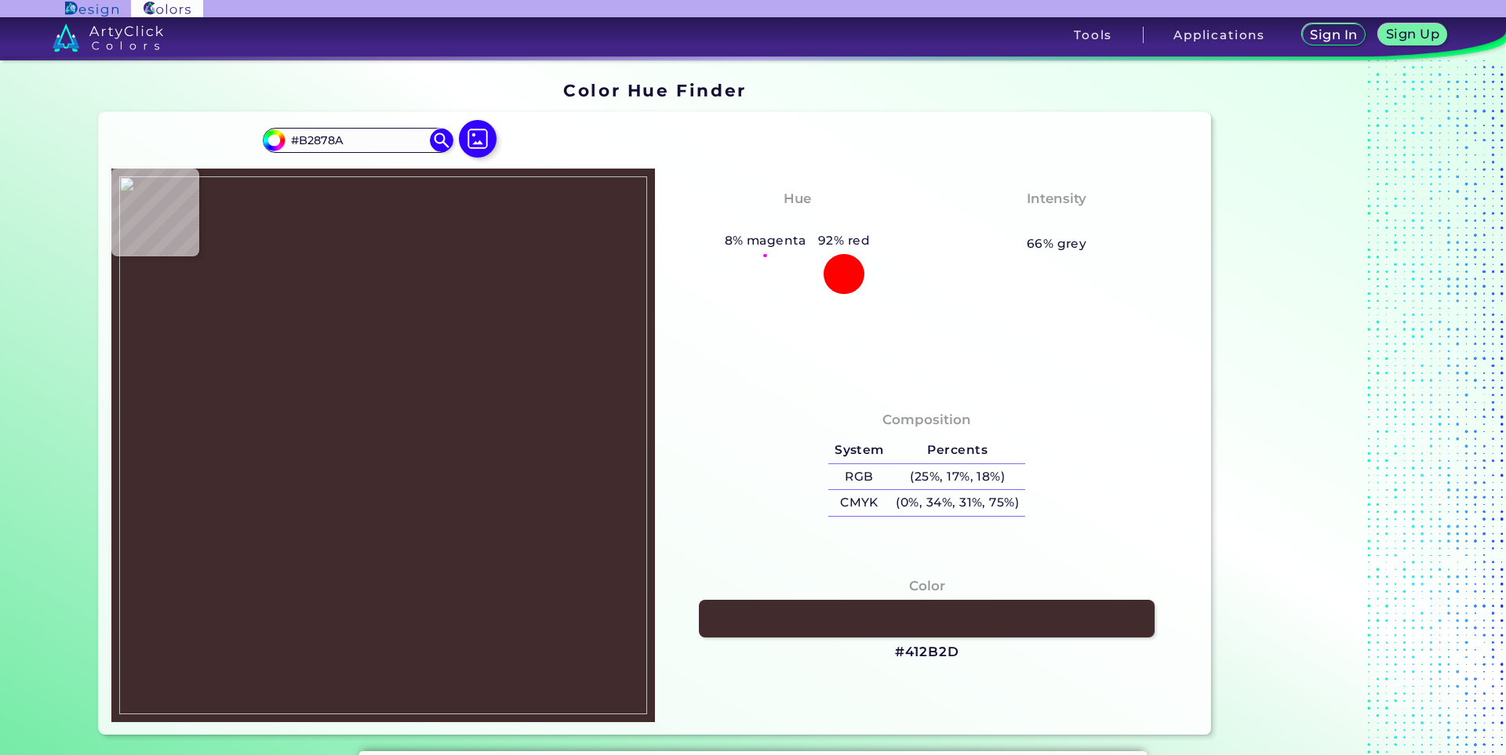
type input "#B4898C"
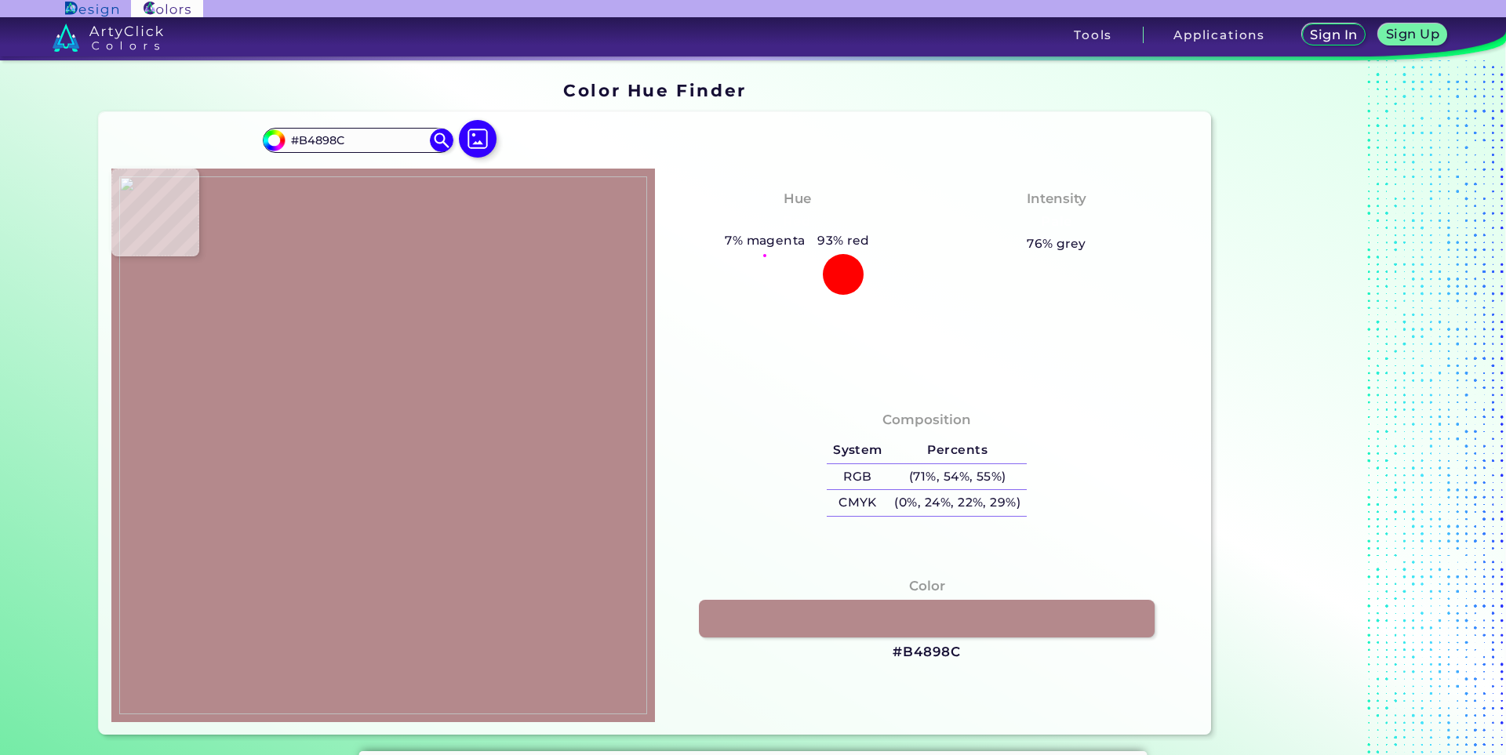
type input "#b78d8f"
type input "#B78D8F"
type input "#bb9194"
type input "#BB9194"
type input "#ba9194"
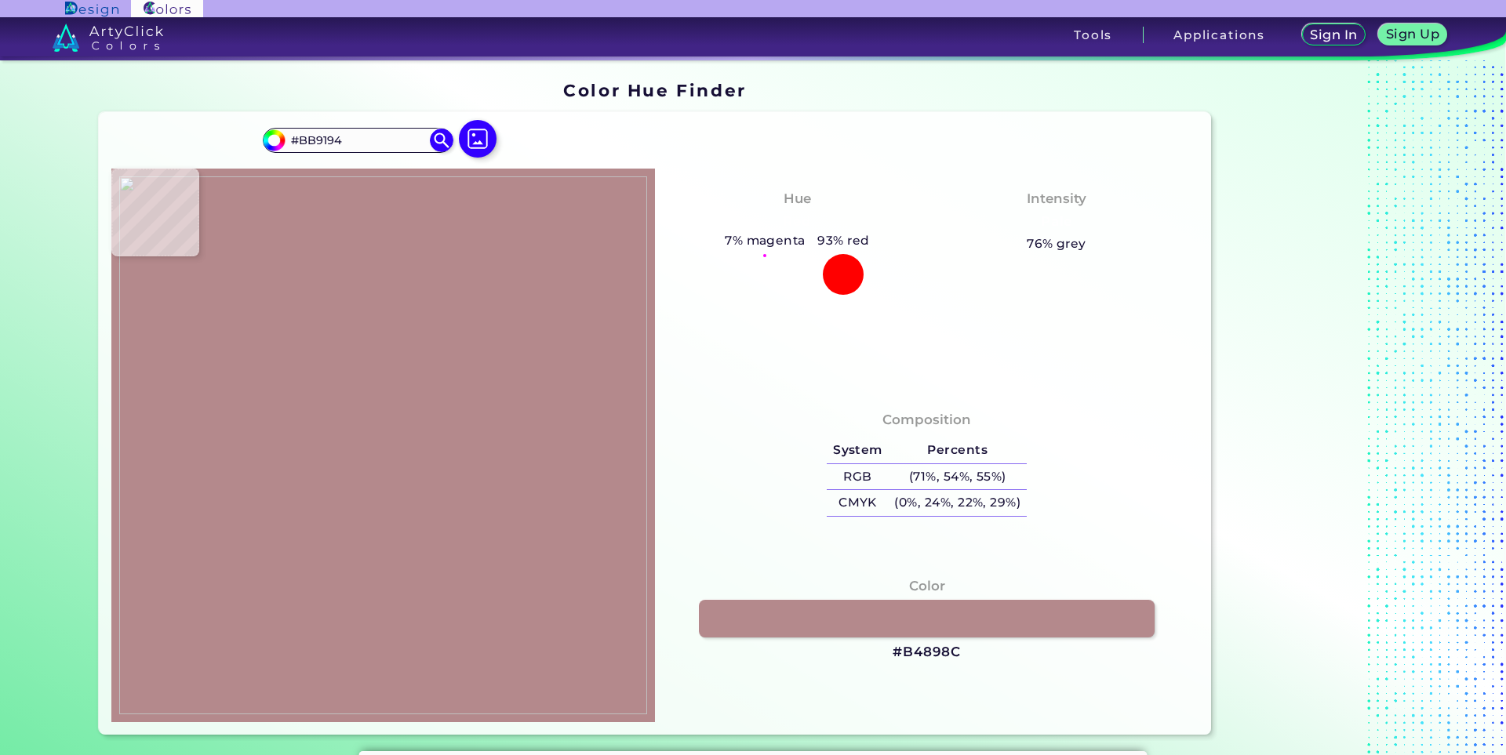
type input "#BA9194"
type input "#b99094"
type input "#B99094"
type input "#ba9094"
type input "#BA9094"
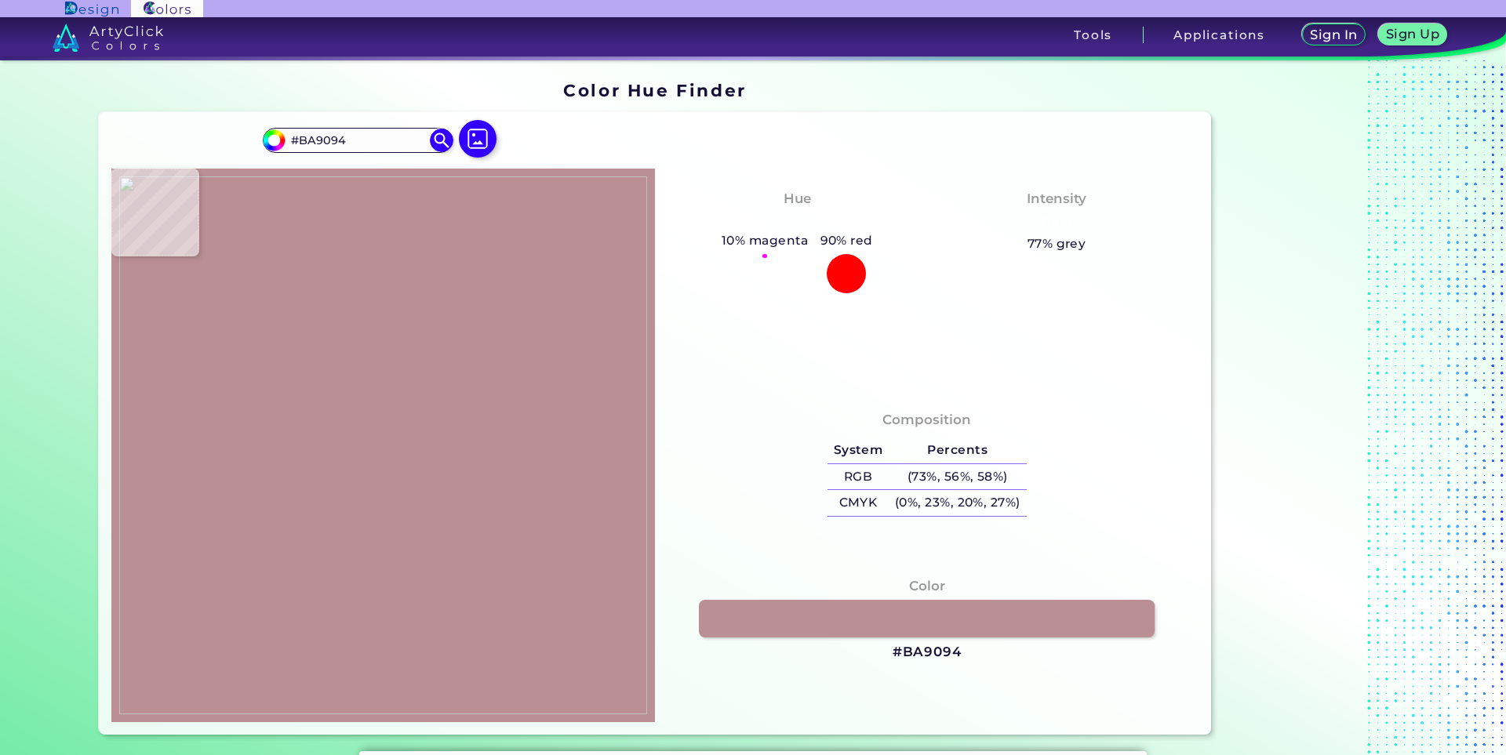
type input "#b99094"
type input "#B99094"
type input "#ba9194"
type input "#BA9194"
type input "#bb9194"
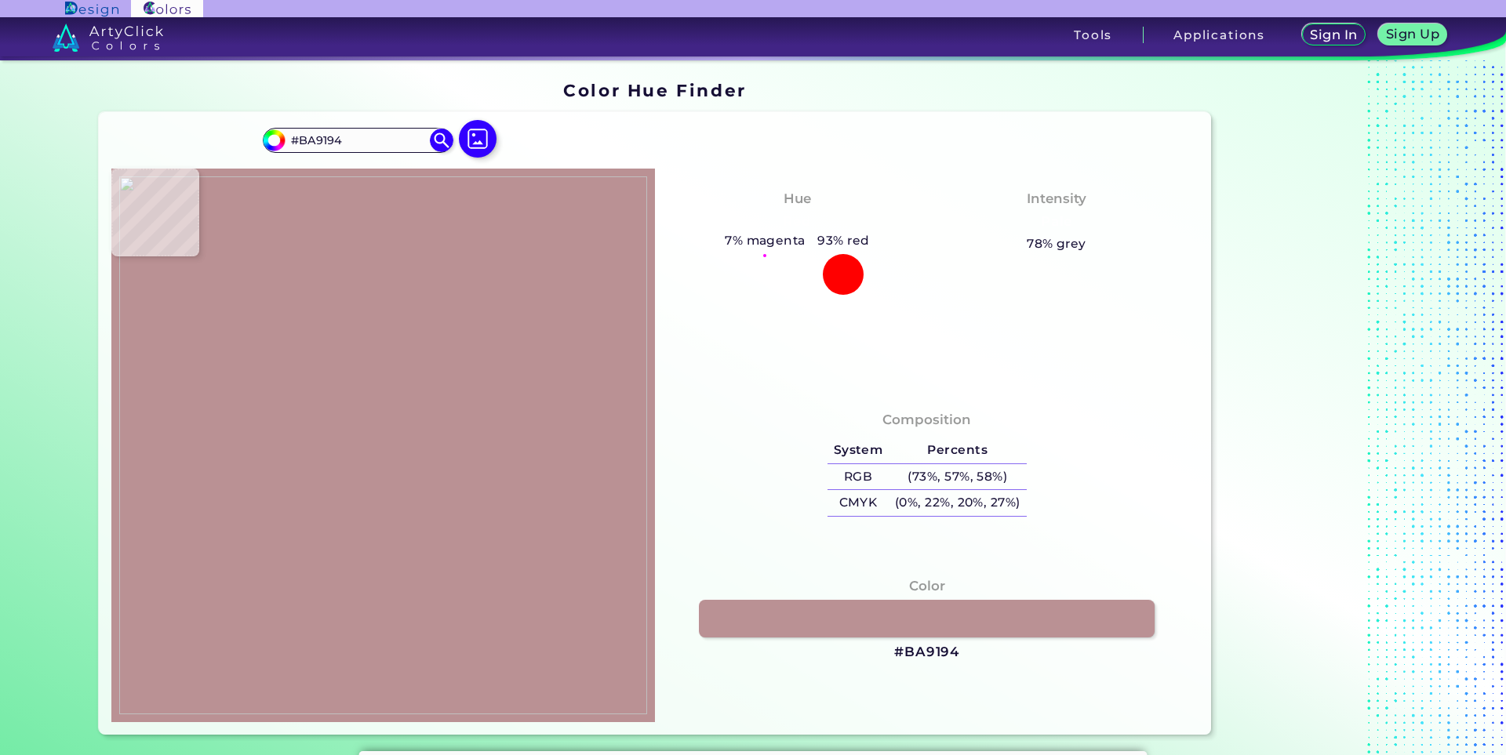
type input "#BB9194"
type input "#b99094"
type input "#B99094"
type input "#b88f94"
type input "#B88F94"
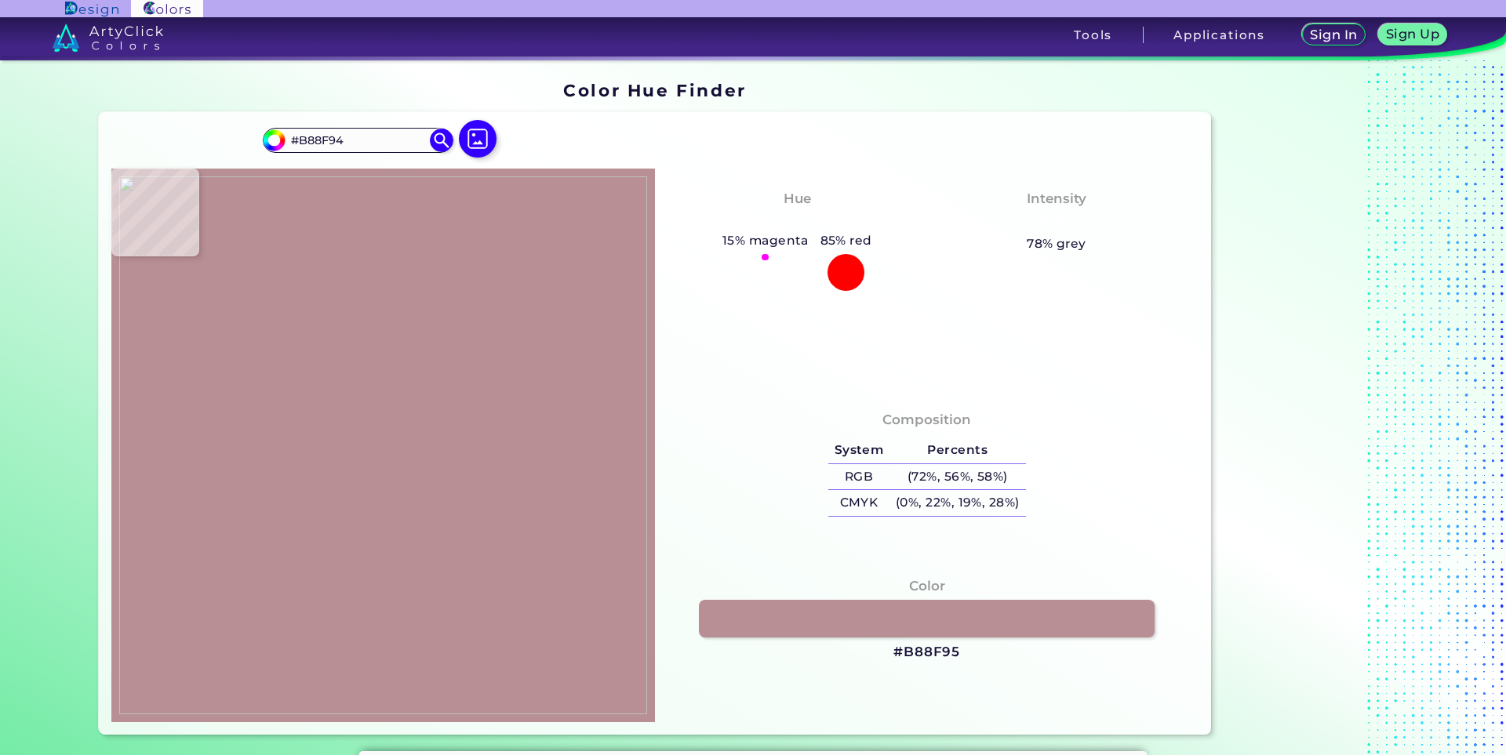
type input "#b88f95"
type input "#B88F95"
type input "#b68f94"
type input "#B68F94"
type input "#b68e94"
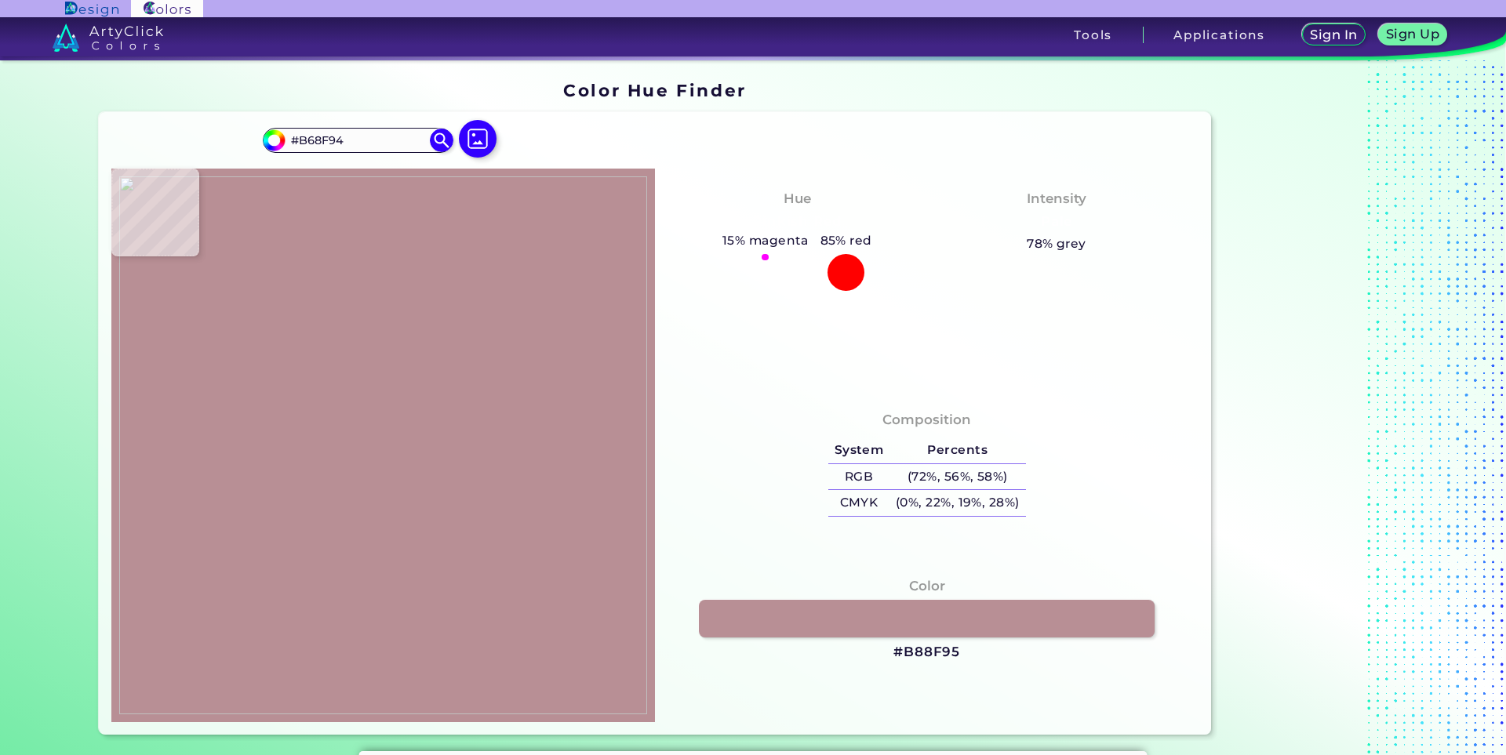
type input "#B68E94"
type input "#b38d95"
type input "#B38D95"
type input "#b08c92"
type input "#B08C92"
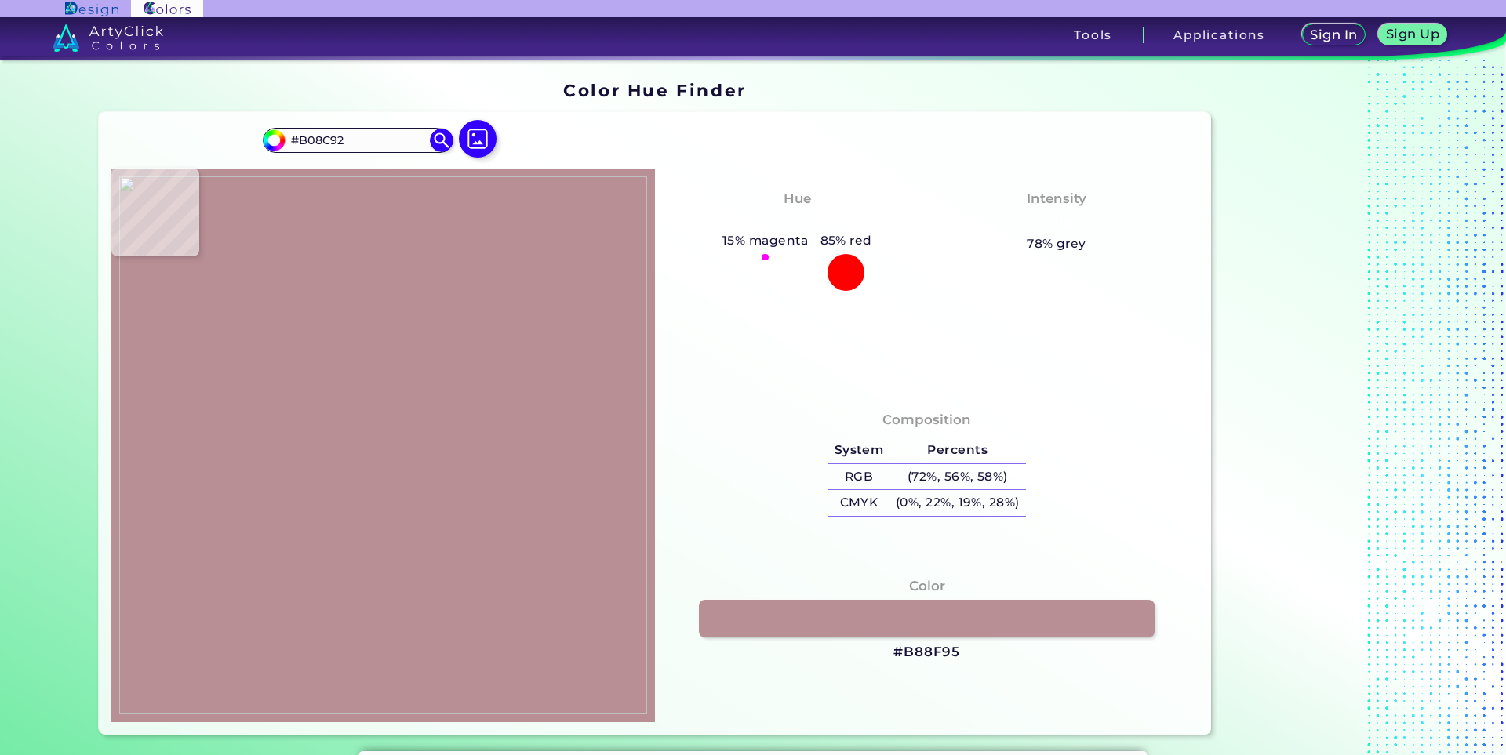
type input "#ad8c93"
type input "#AD8C93"
type input "#ae8e94"
type input "#AE8E94"
type input "#ad8e94"
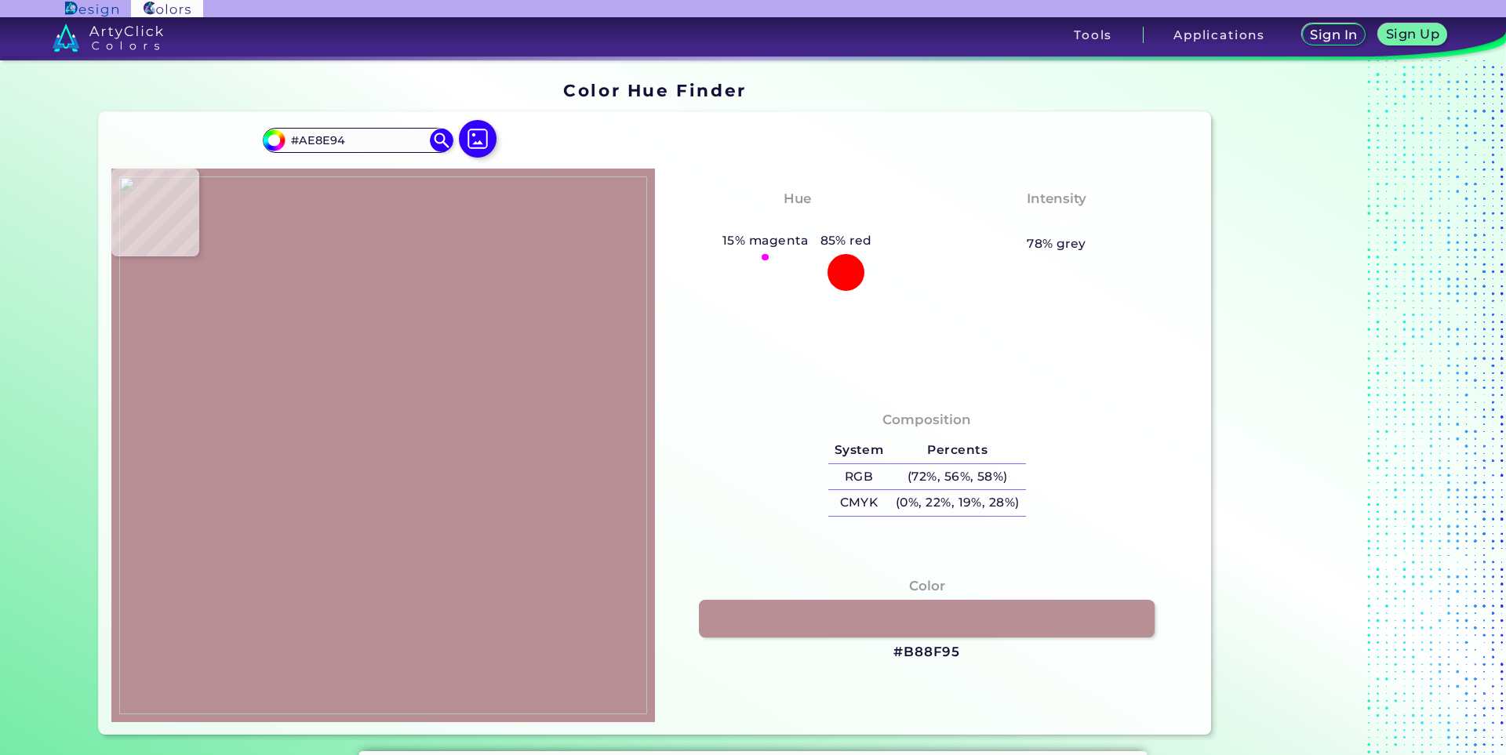
type input "#AD8E94"
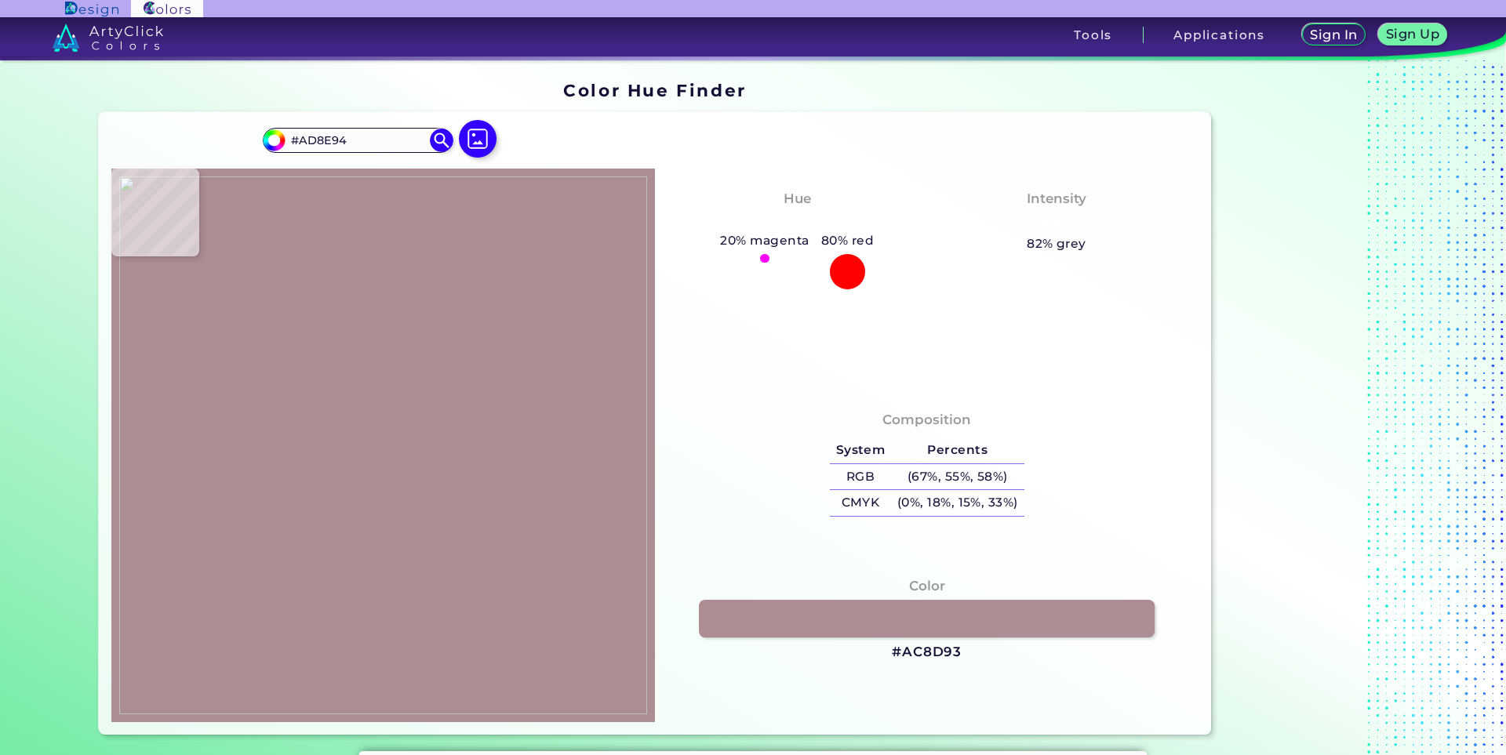
type input "#ac8d93"
type input "#AC8D93"
type input "#aa8b91"
type input "#AA8B91"
type input "#a98a90"
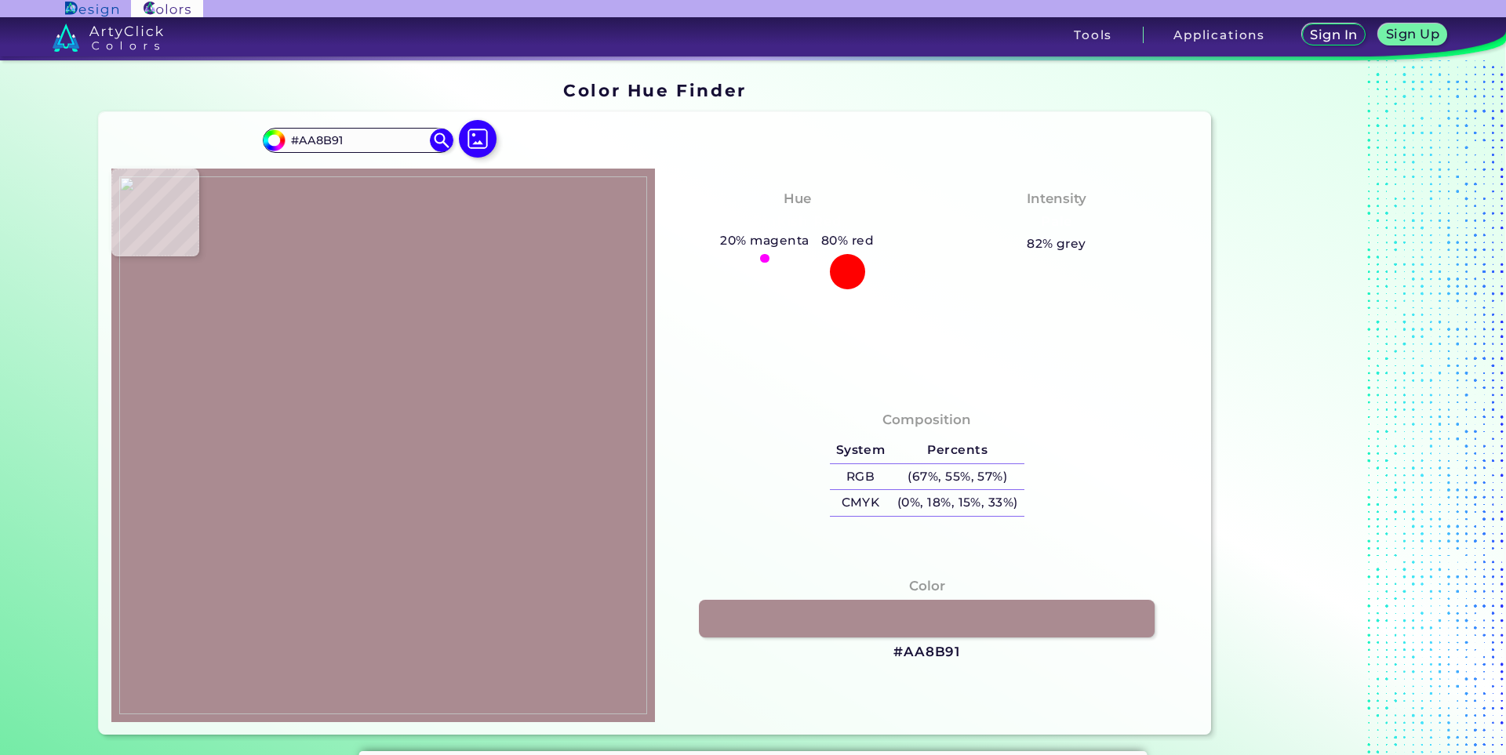
type input "#A98A90"
click at [344, 311] on img at bounding box center [383, 445] width 528 height 538
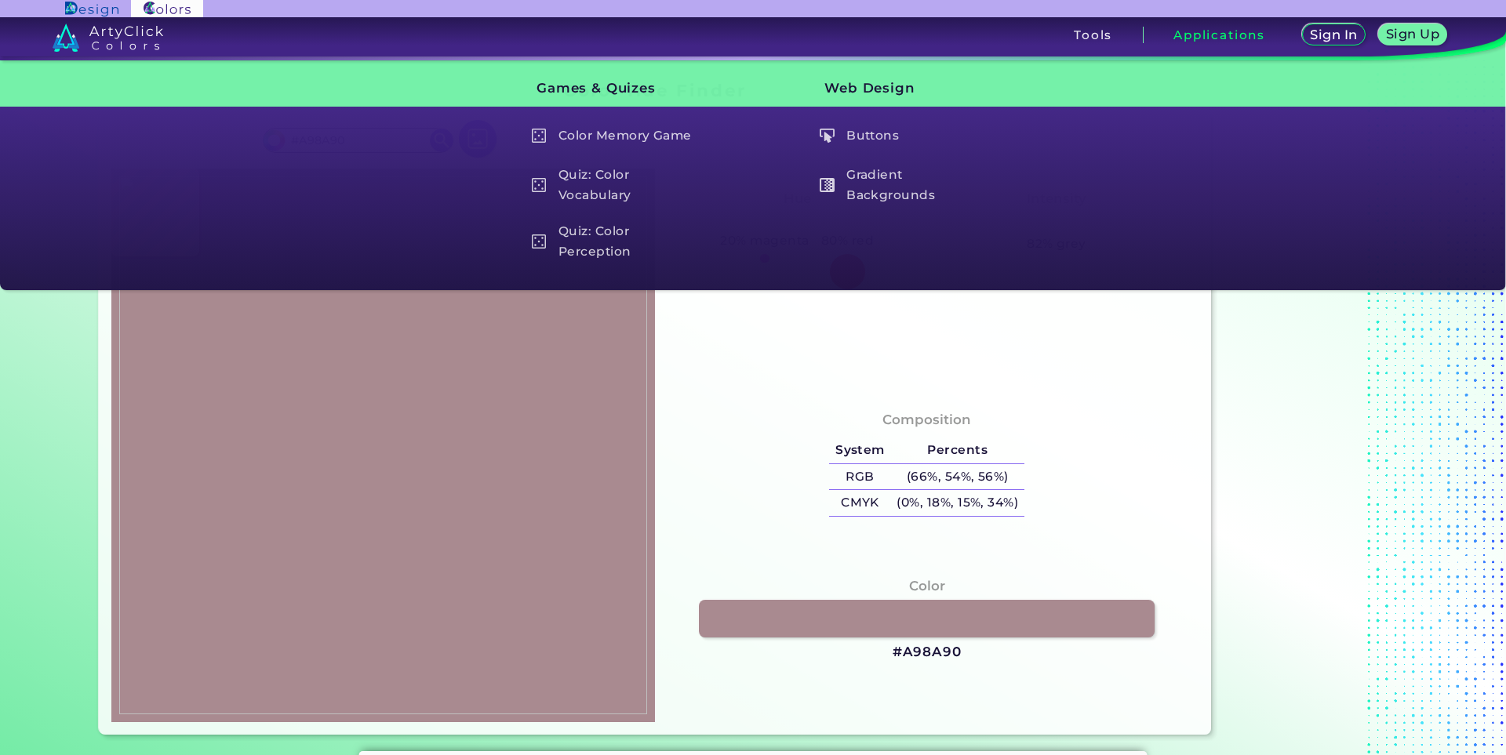
drag, startPoint x: 420, startPoint y: 420, endPoint x: 408, endPoint y: 421, distance: 11.8
click at [420, 420] on img at bounding box center [383, 445] width 528 height 538
type input "#422a2d"
type input "#422A2D"
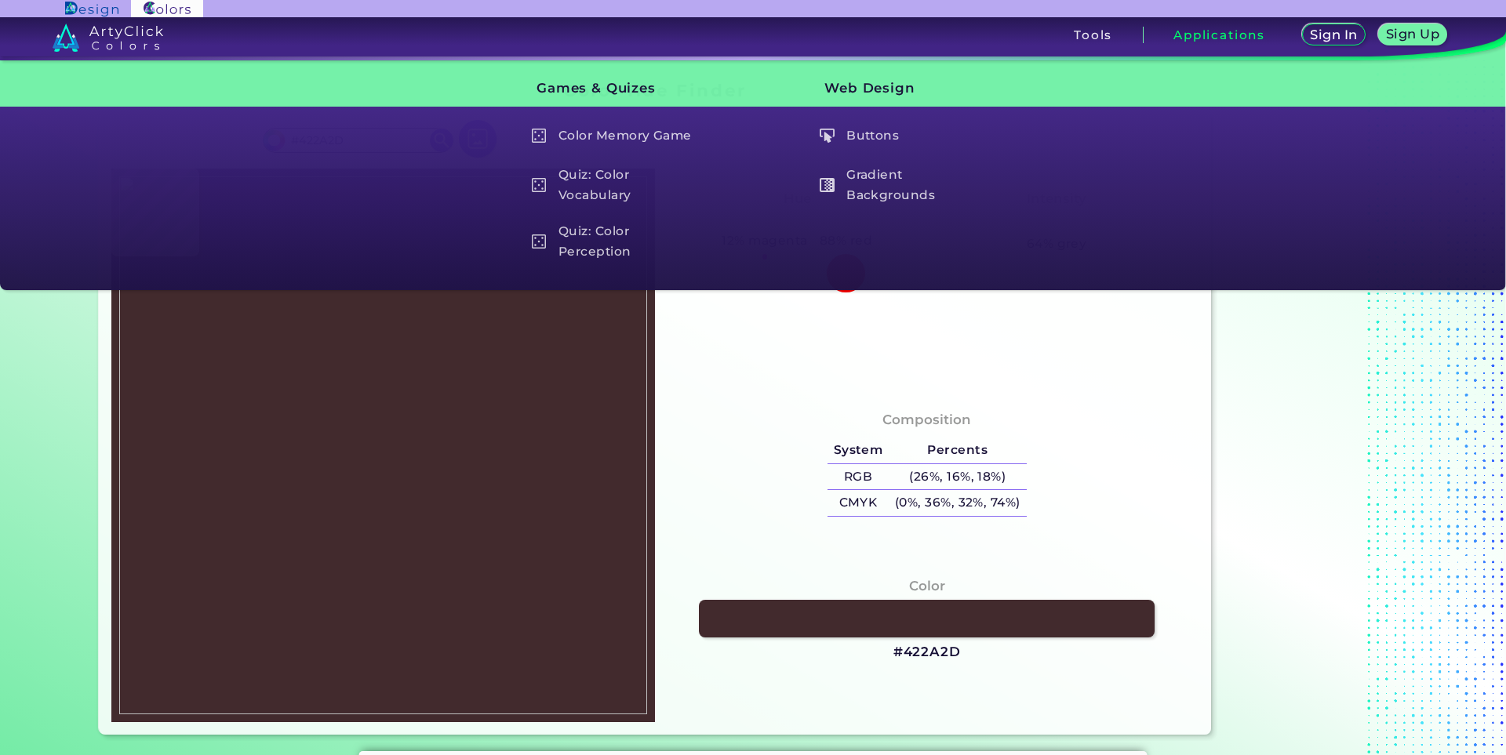
type input "#432a2c"
type input "#432A2C"
type input "#432a2b"
type input "#432A2B"
type input "#422b2b"
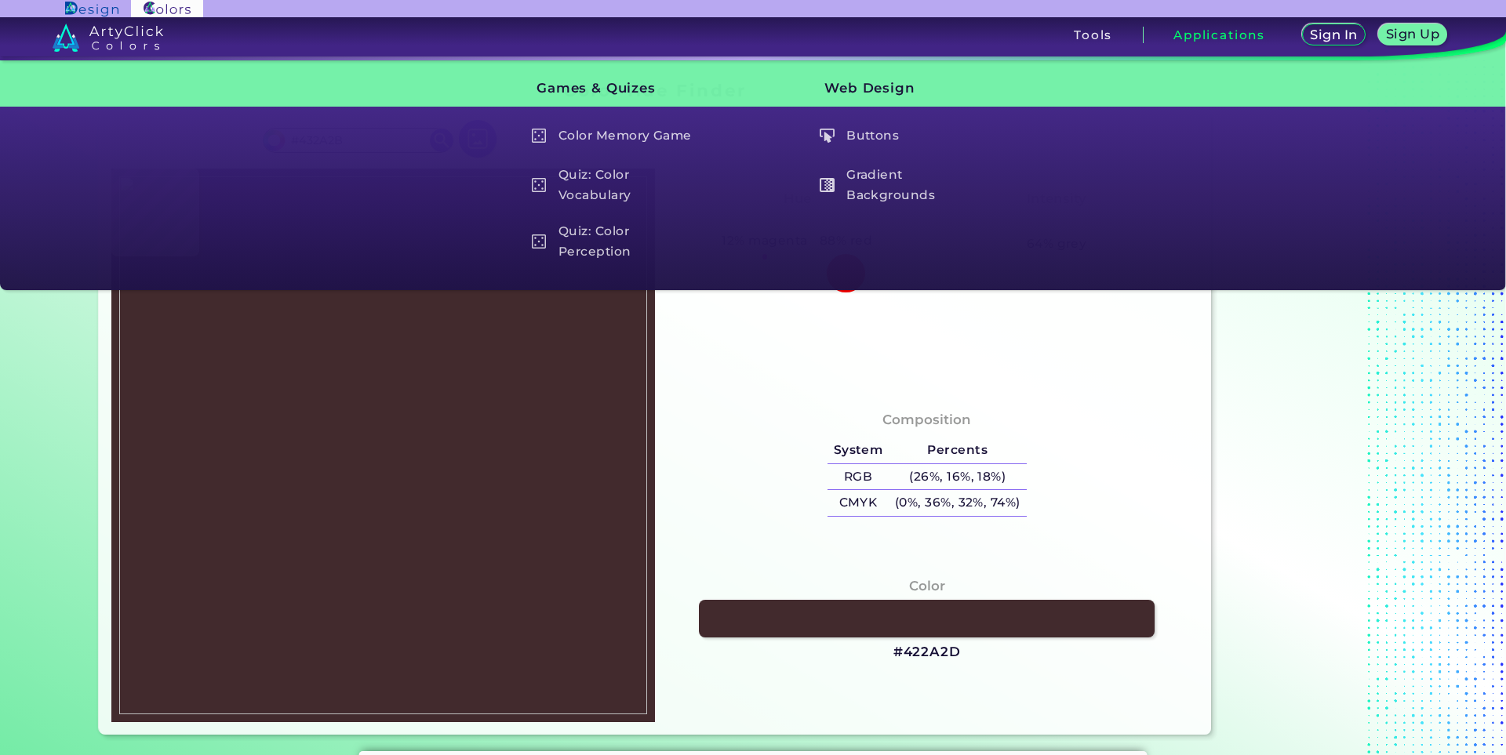
type input "#422B2B"
type input "#402a2a"
type input "#402A2A"
type input "#3e2929"
type input "#3E2929"
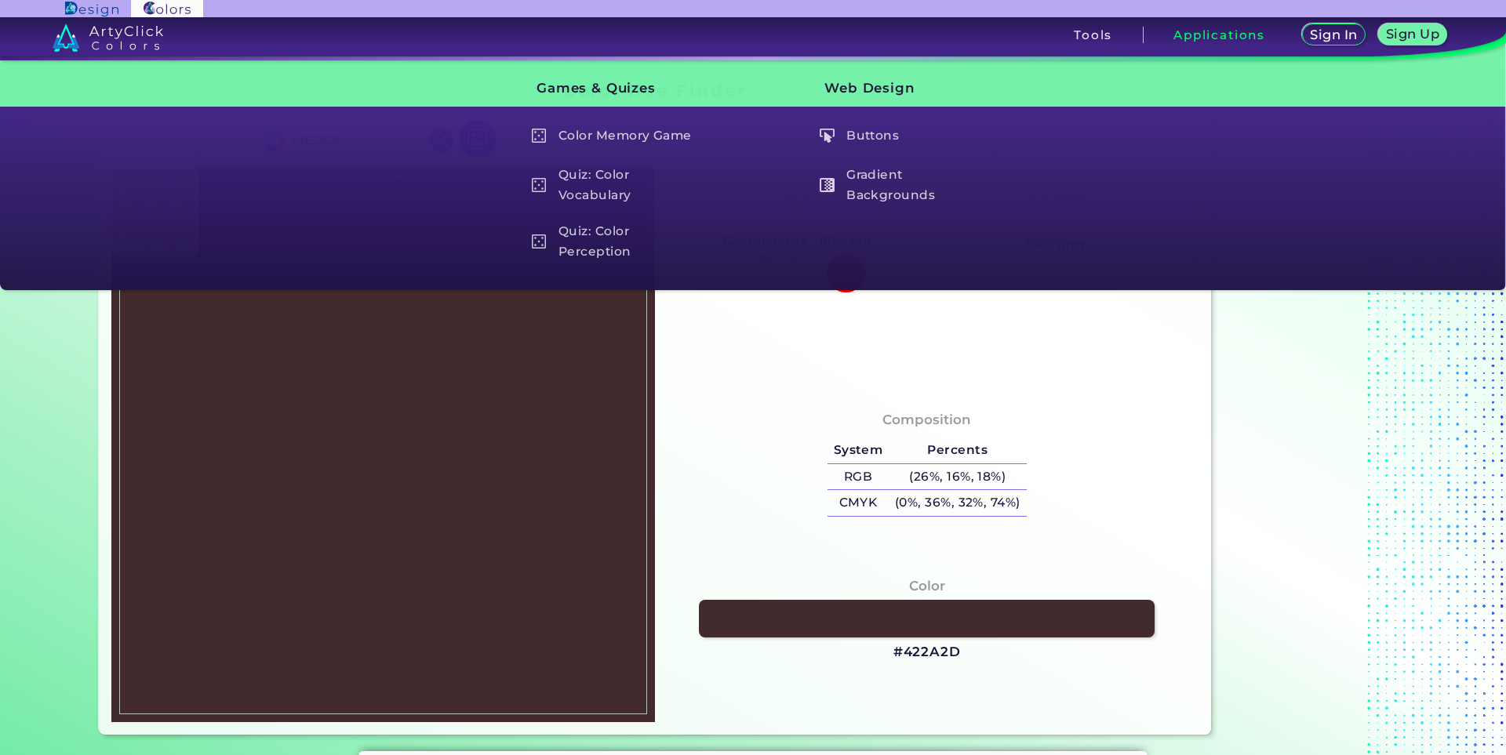
type input "#3c2827"
type input "#3C2827"
type input "#3b2727"
type input "#3B2727"
type input "#3a2627"
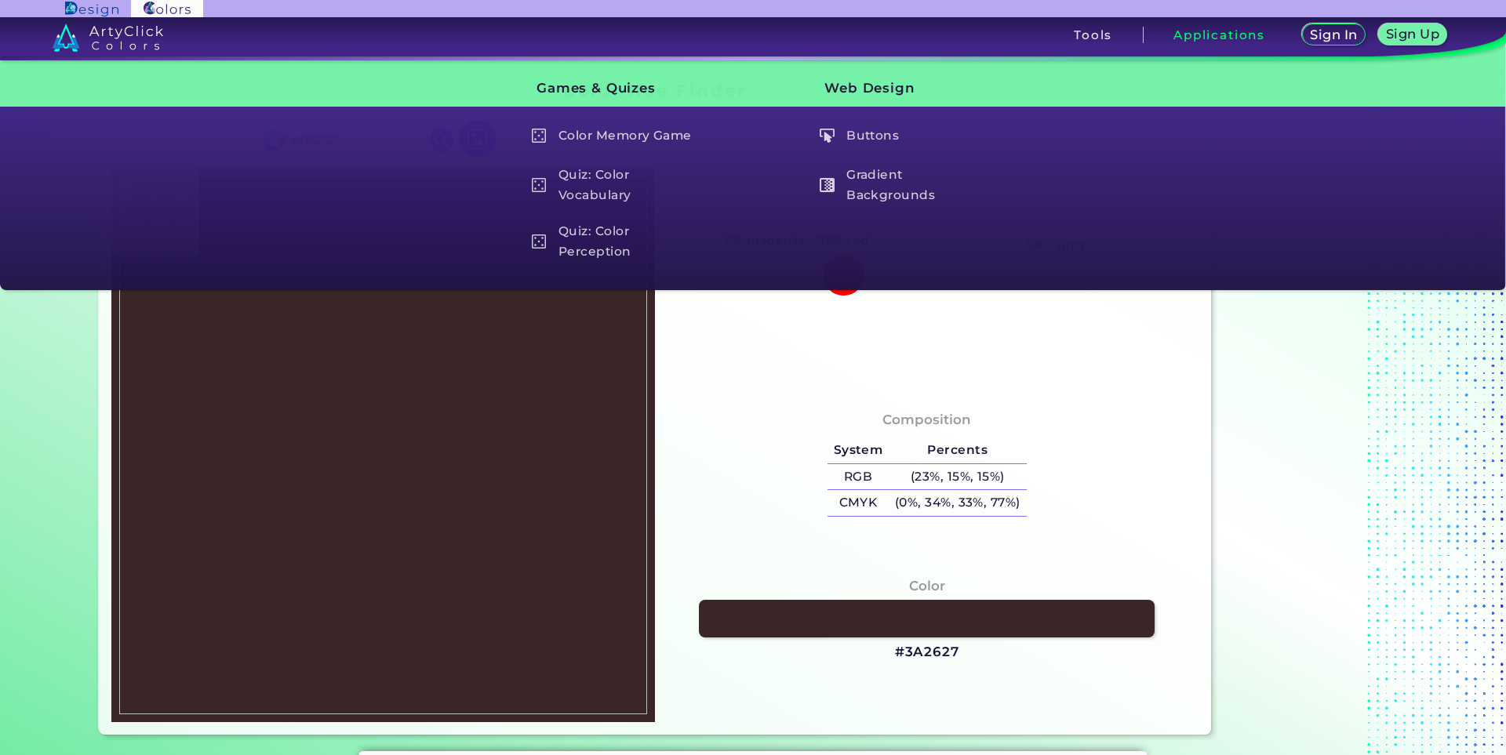
type input "#3A2627"
type input "#392526"
type input "#382526"
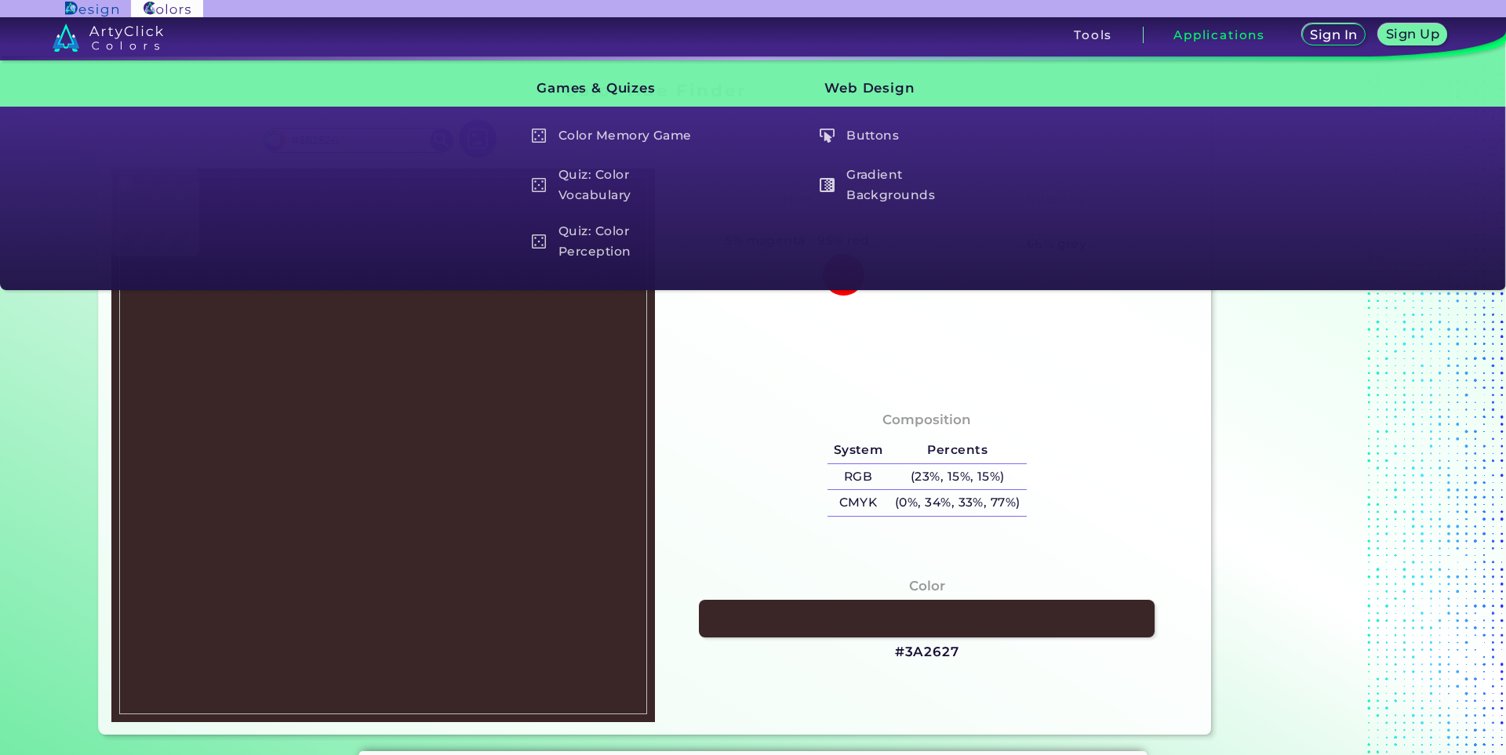
type input "#392526"
type input "#3b2728"
type input "#3B2728"
type input "#120202"
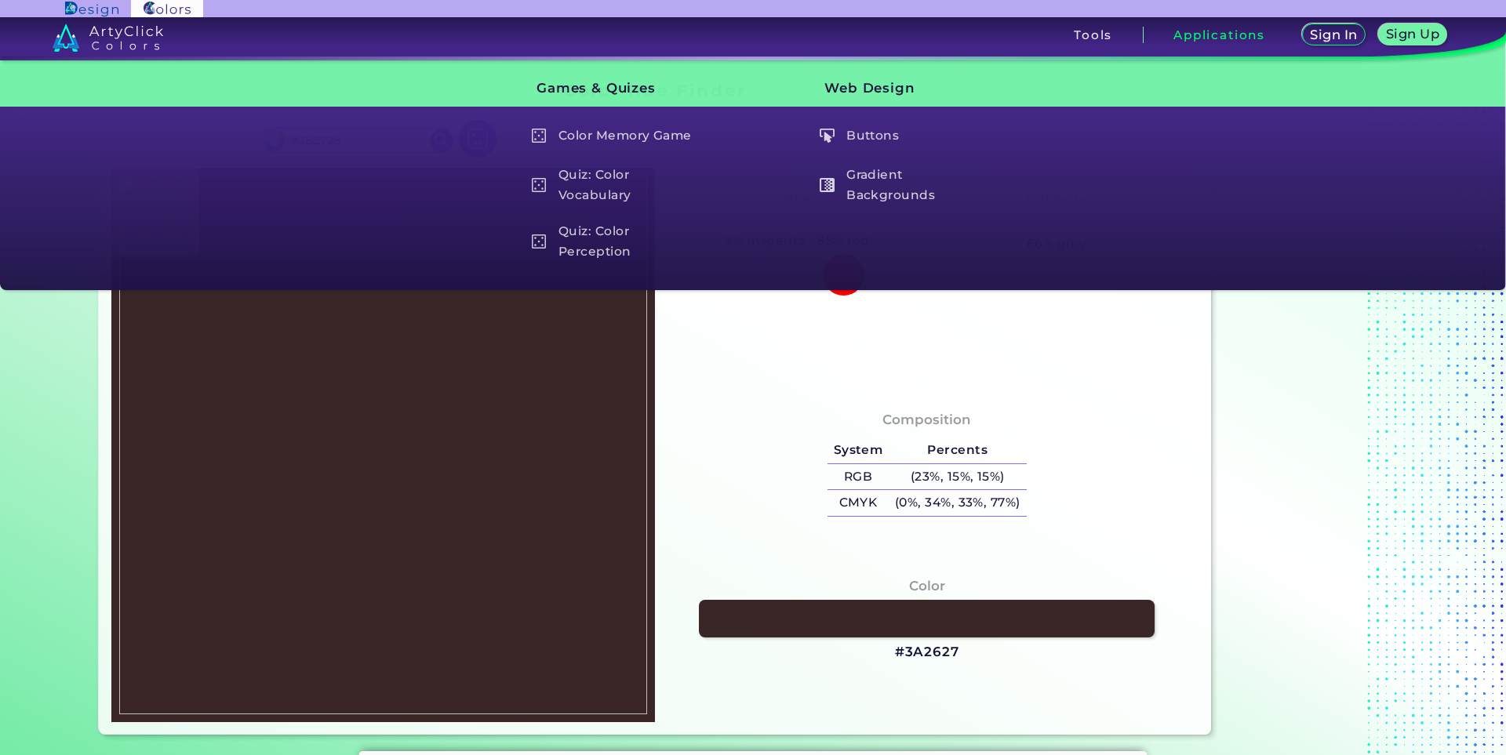
type input "#120202"
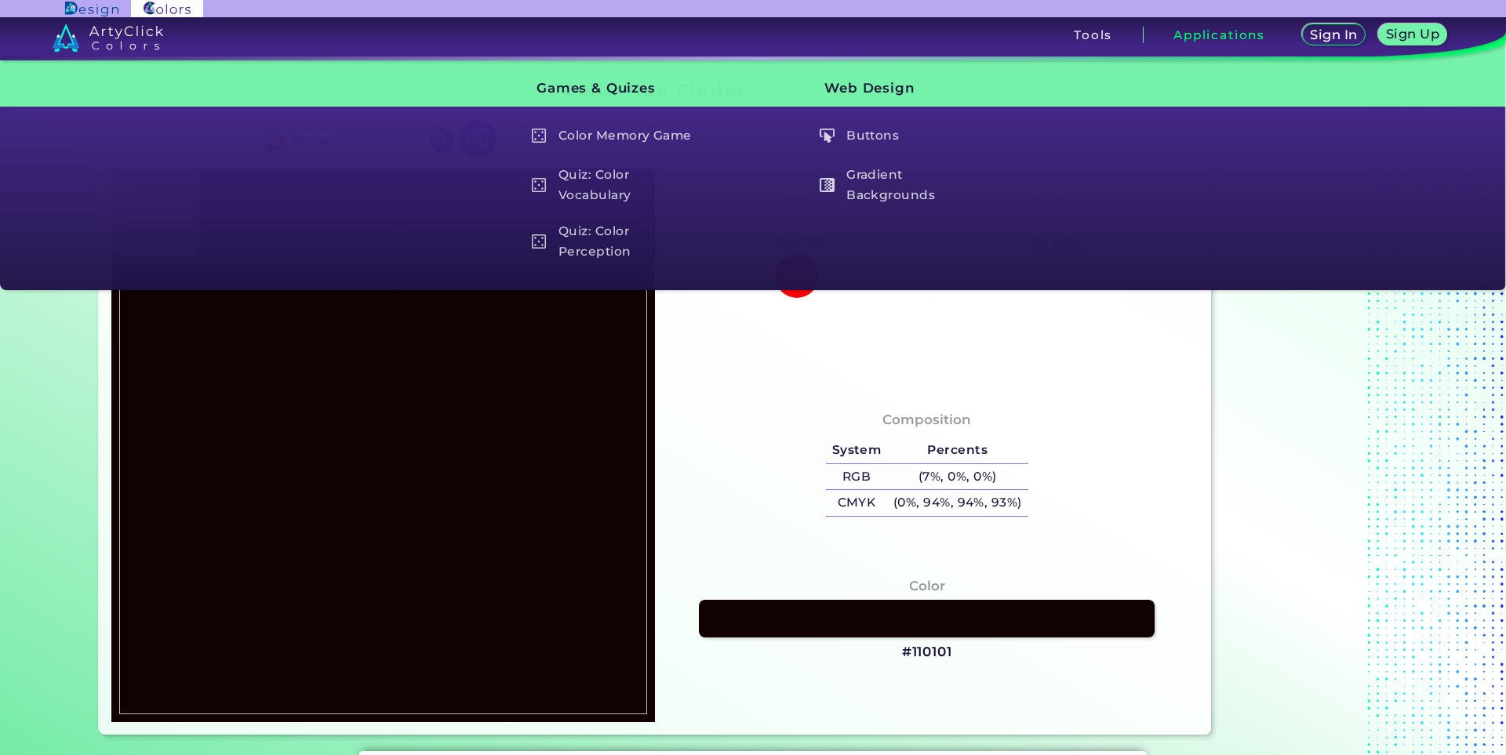
type input "#110101"
type input "#120202"
type input "#130303"
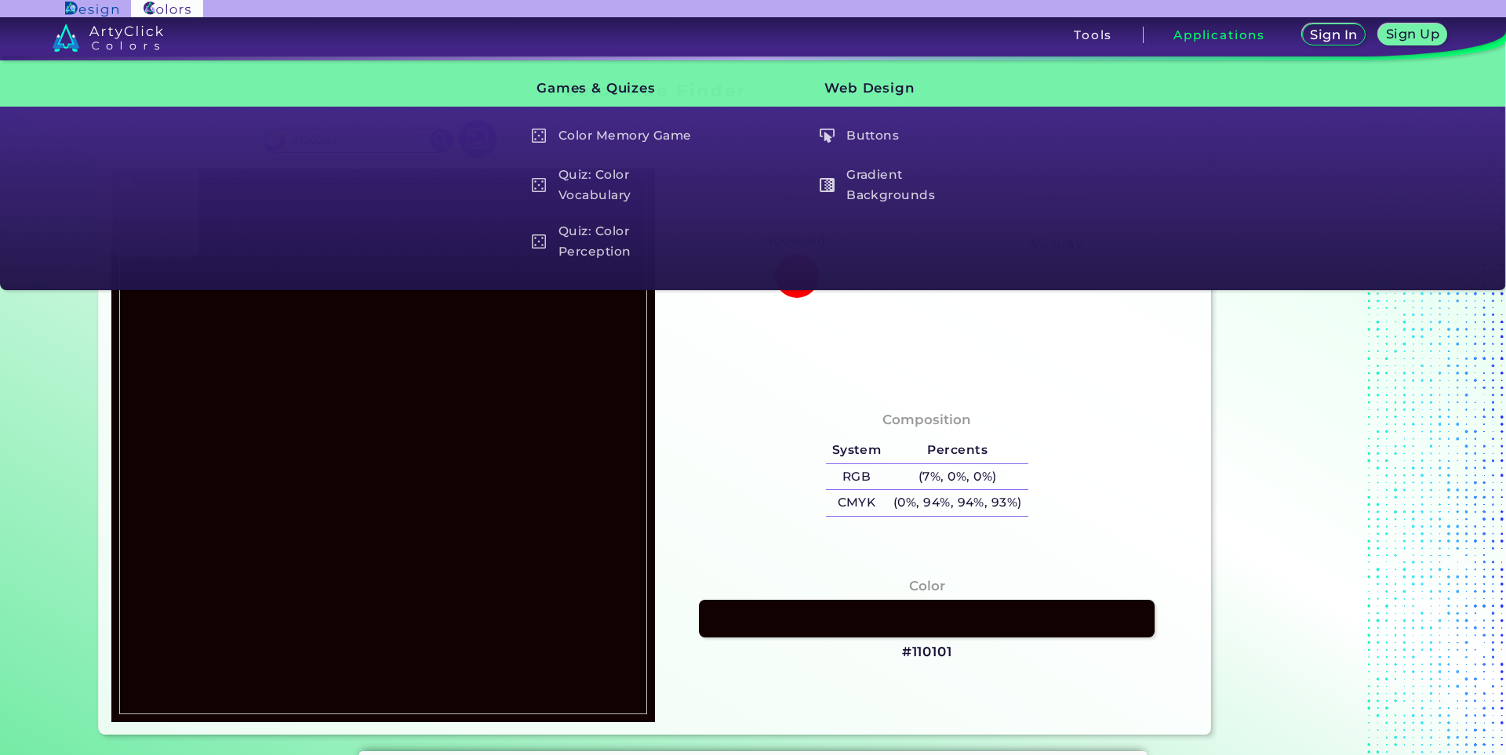
type input "#130303"
type input "#140202"
type input "#150302"
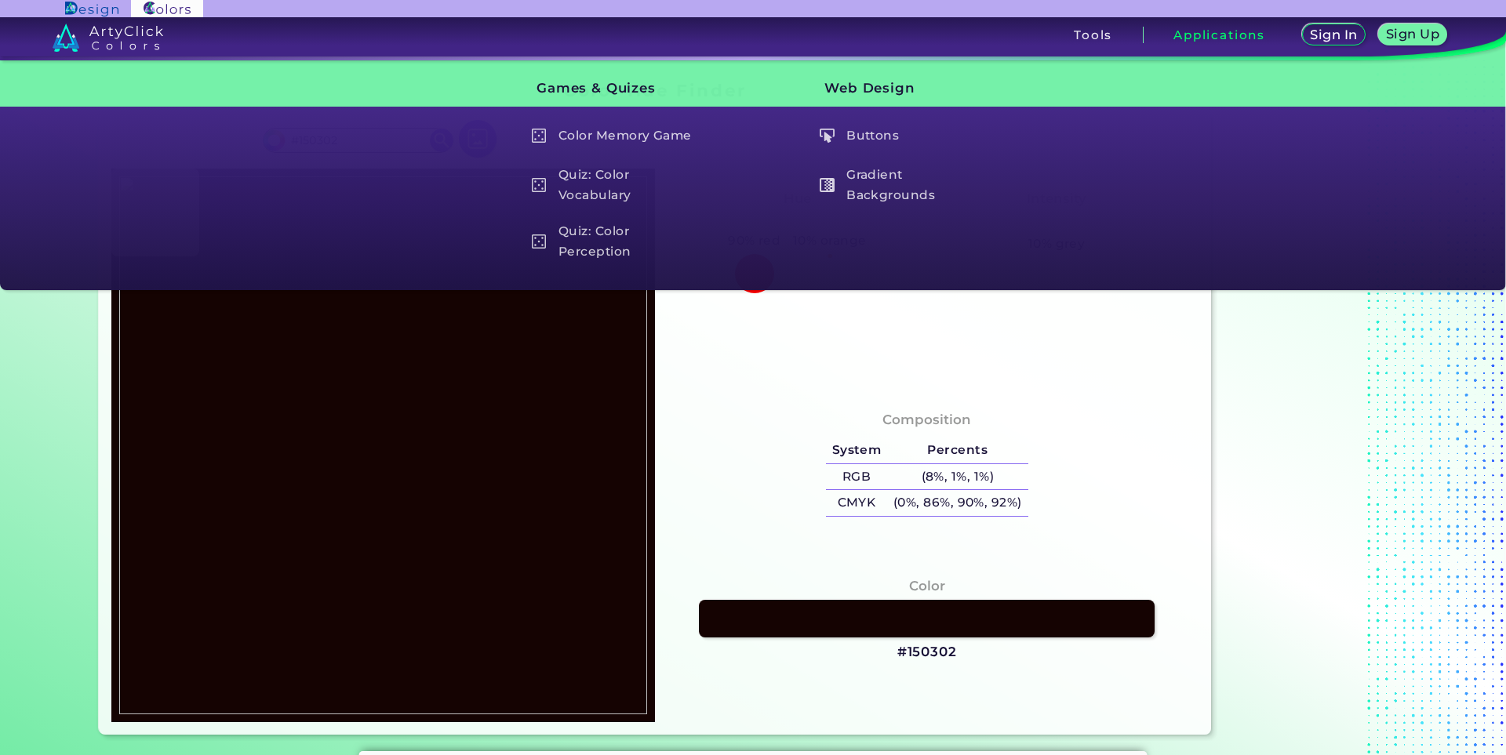
click at [454, 368] on img at bounding box center [383, 445] width 528 height 538
